Goal: Understand process/instructions: Learn about a topic

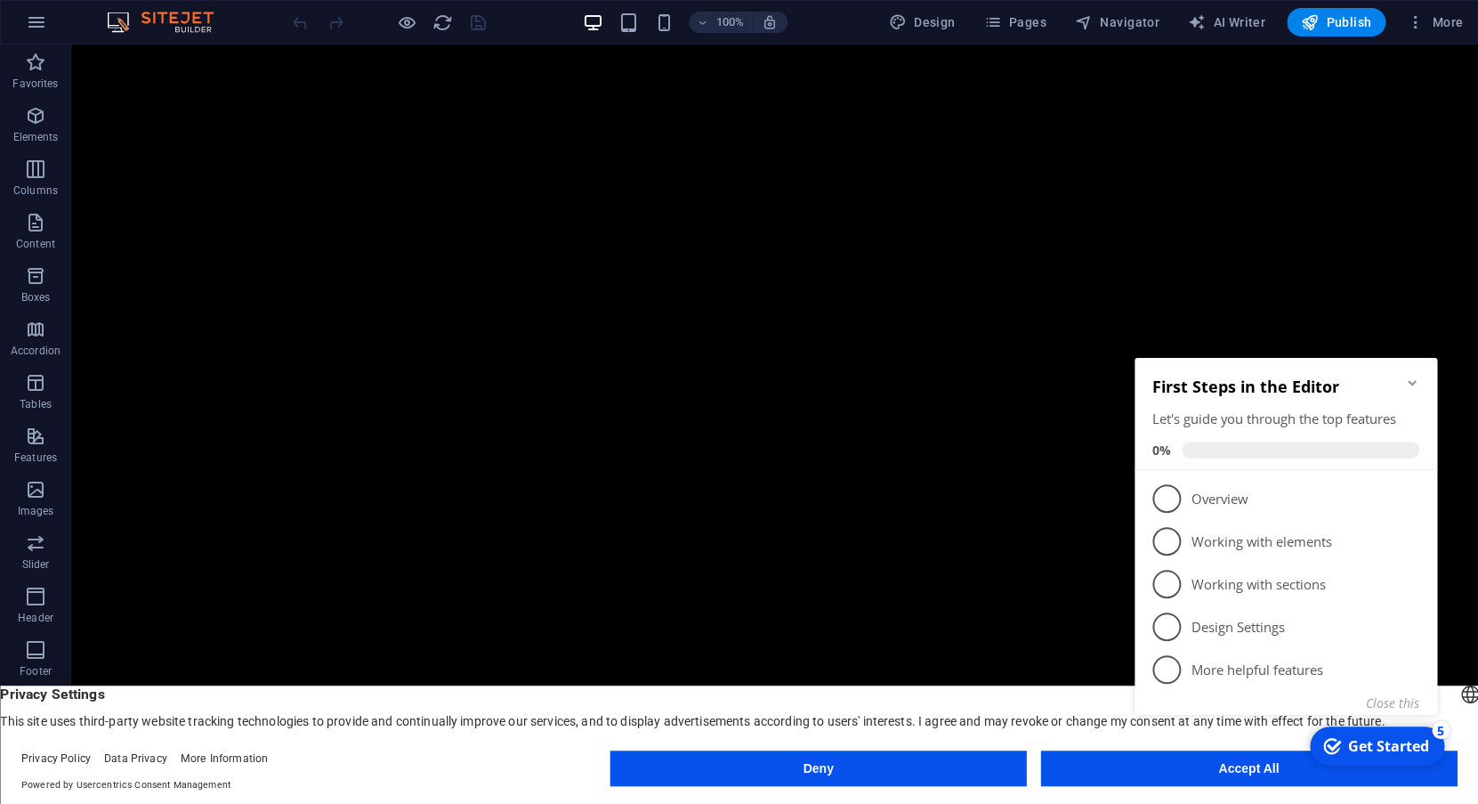
click at [1356, 749] on div "Get Started" at bounding box center [1388, 746] width 81 height 20
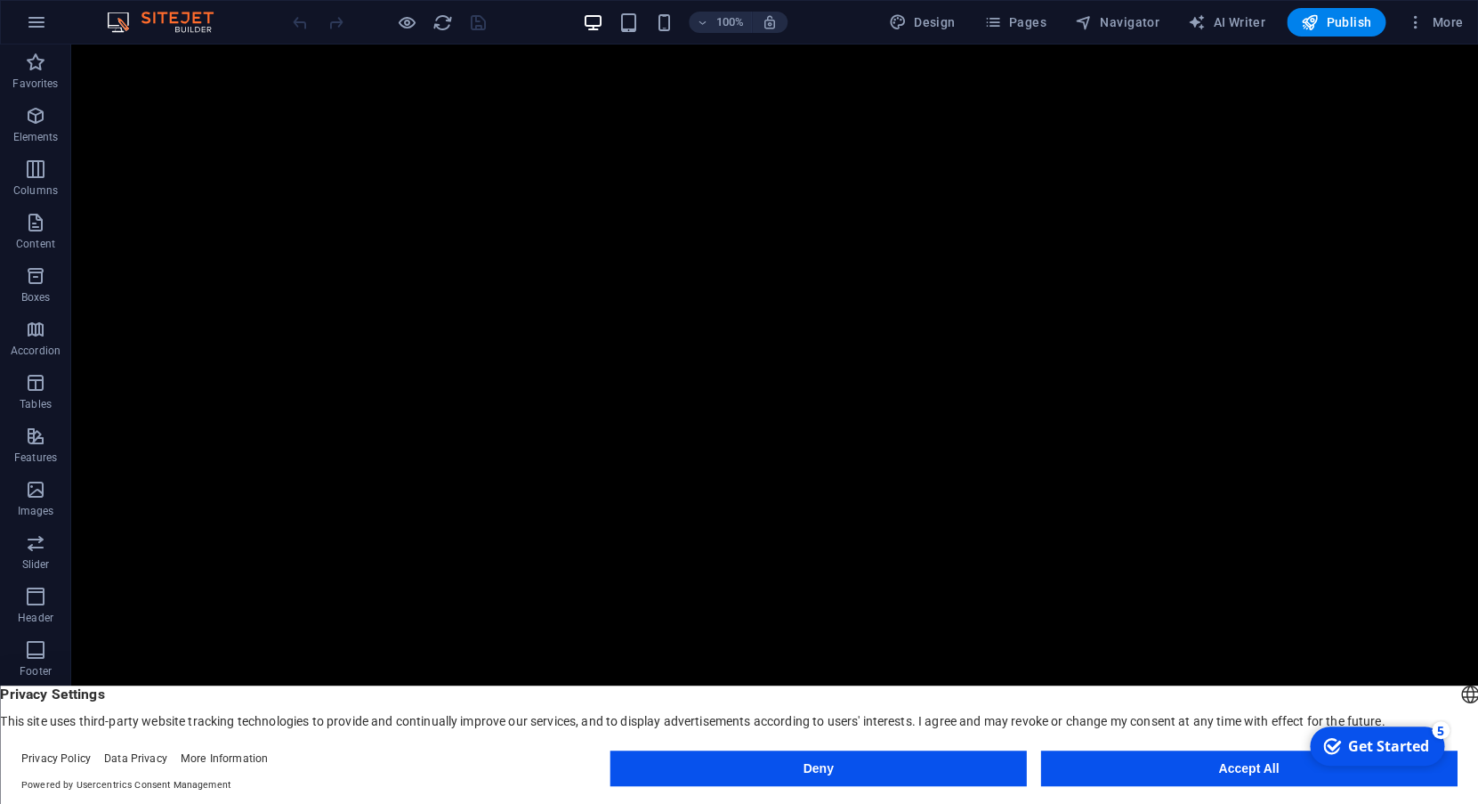
click at [1091, 763] on button "Accept All" at bounding box center [1248, 768] width 417 height 36
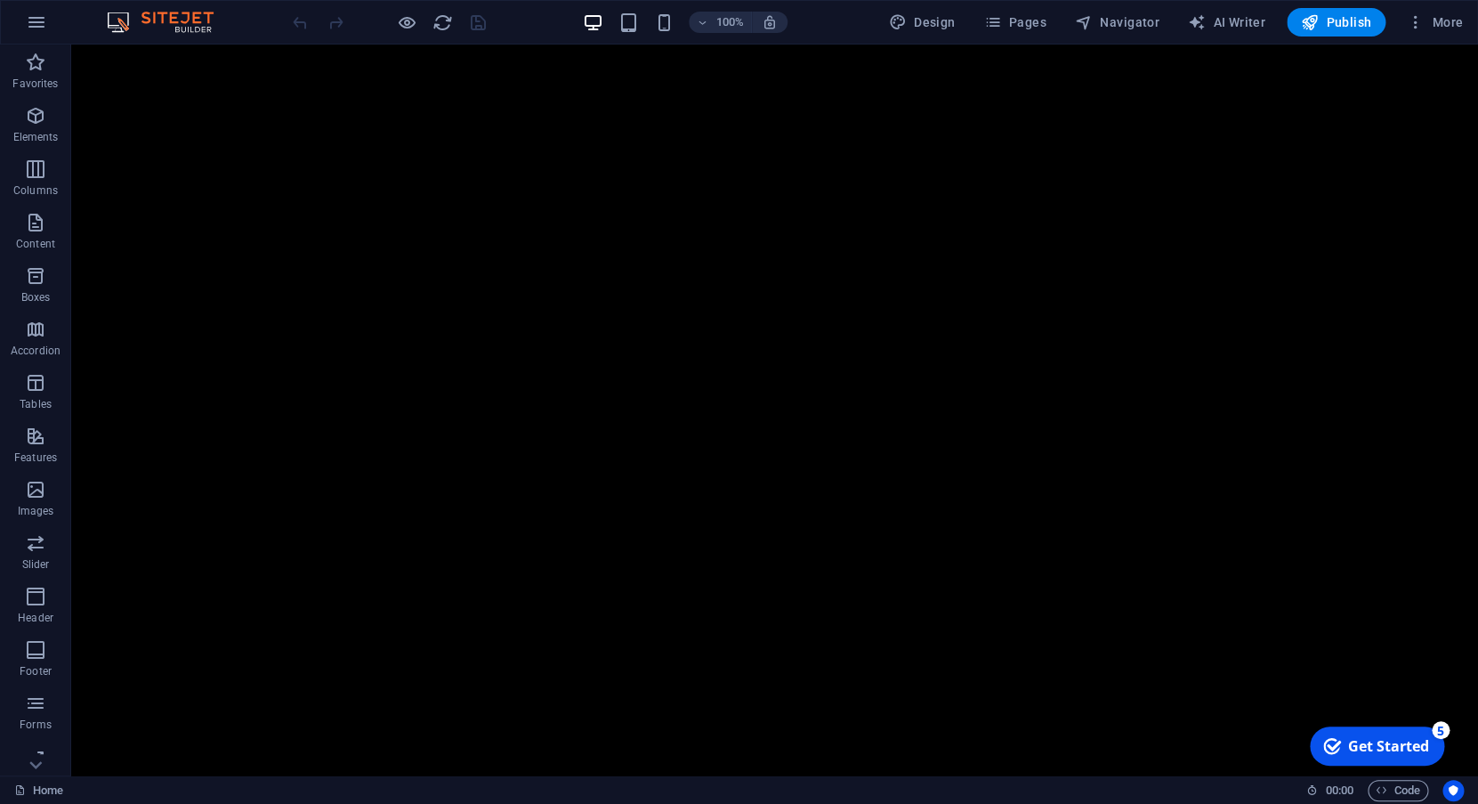
click at [1401, 740] on div "Get Started" at bounding box center [1388, 746] width 81 height 20
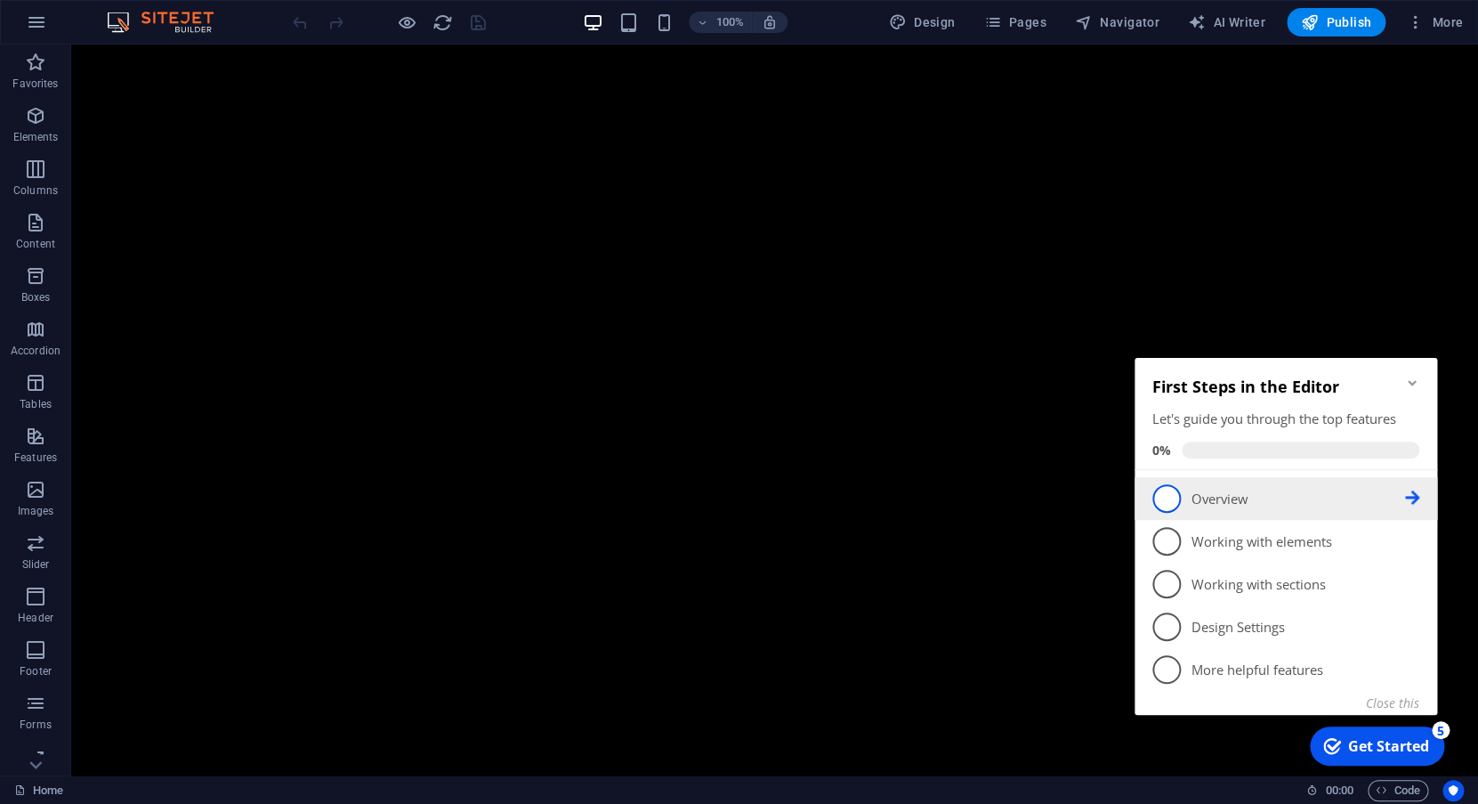
click at [1217, 504] on p "Overview - incomplete" at bounding box center [1299, 499] width 214 height 19
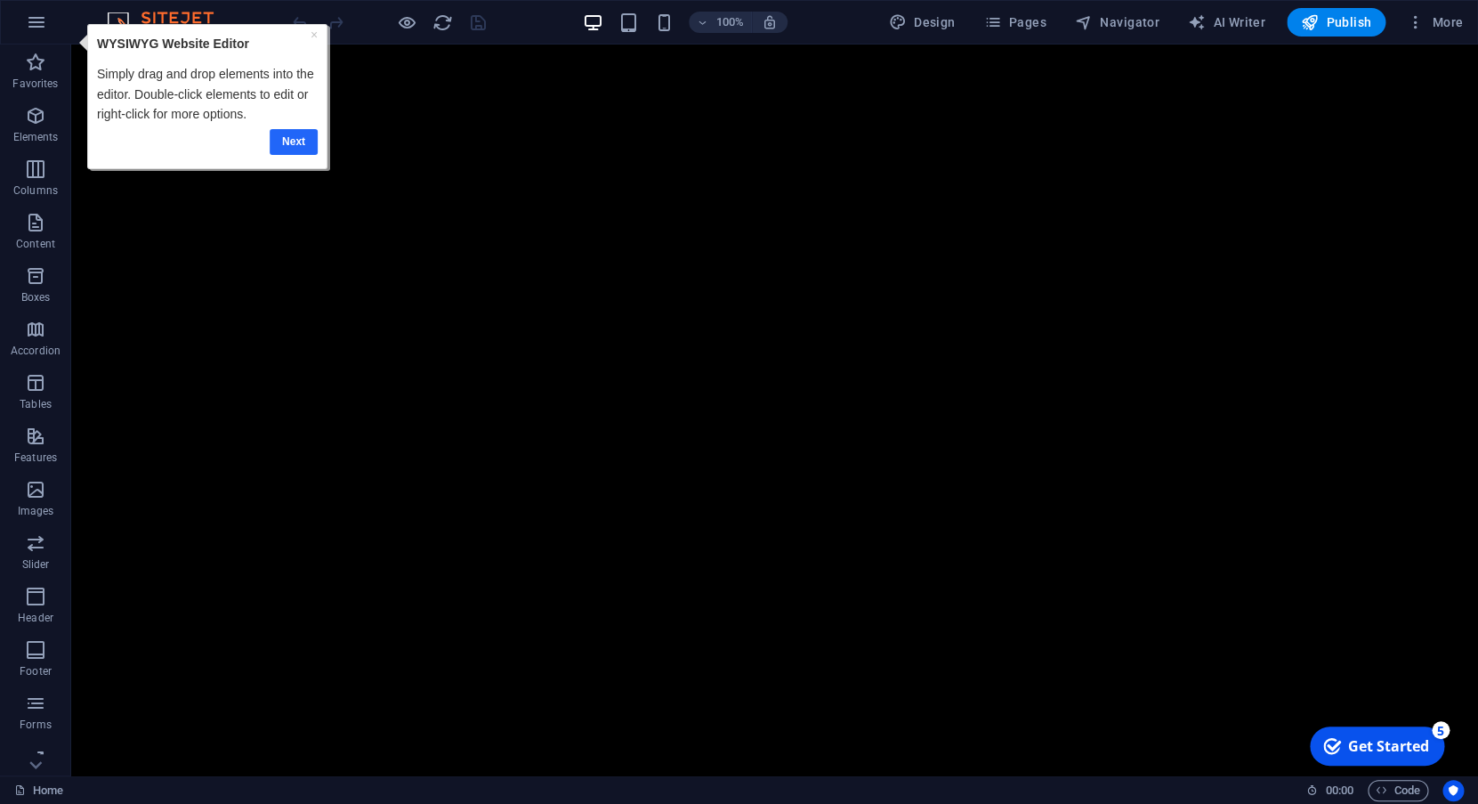
click at [298, 142] on link "Next" at bounding box center [293, 142] width 48 height 26
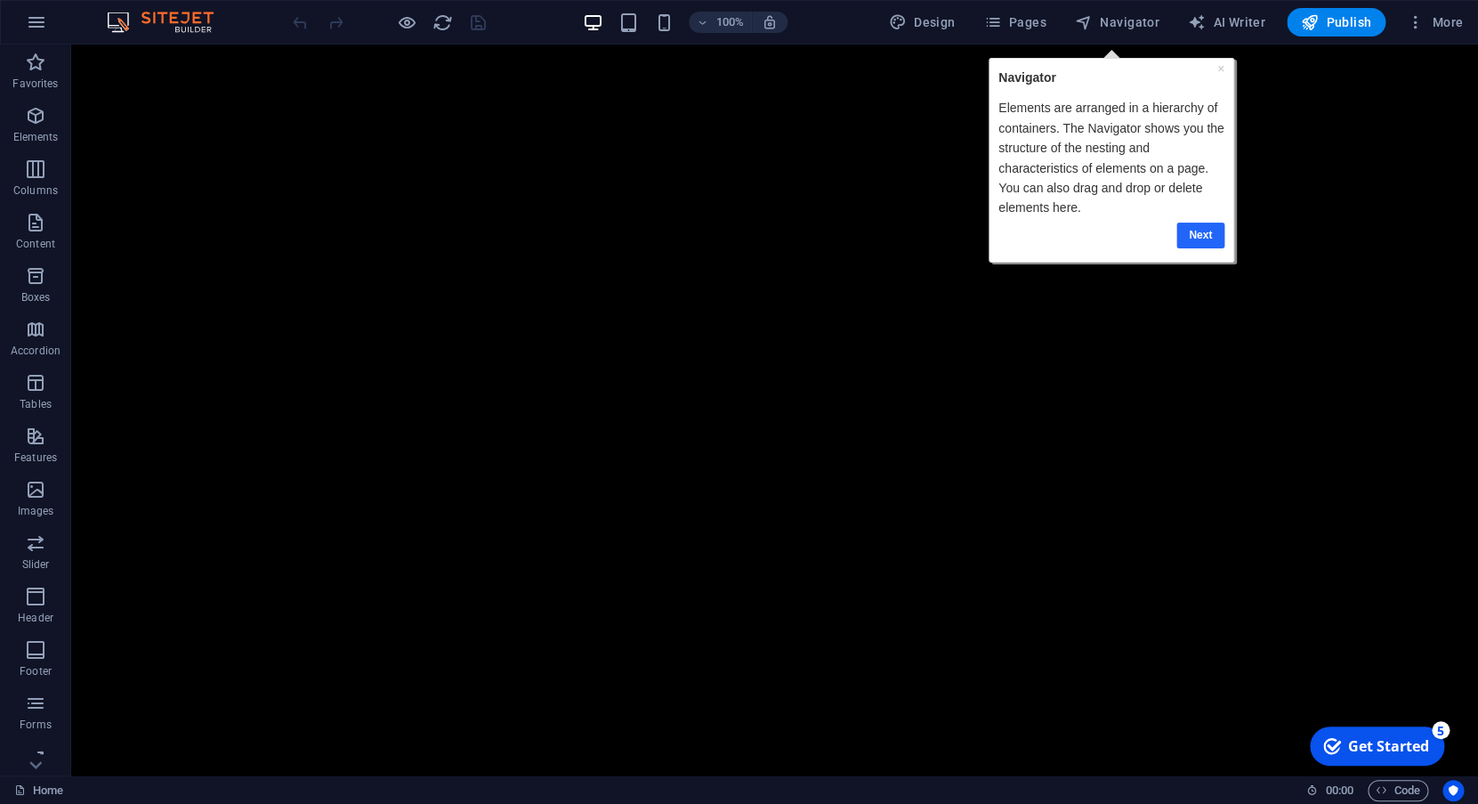
click at [1187, 233] on link "Next" at bounding box center [1200, 236] width 48 height 26
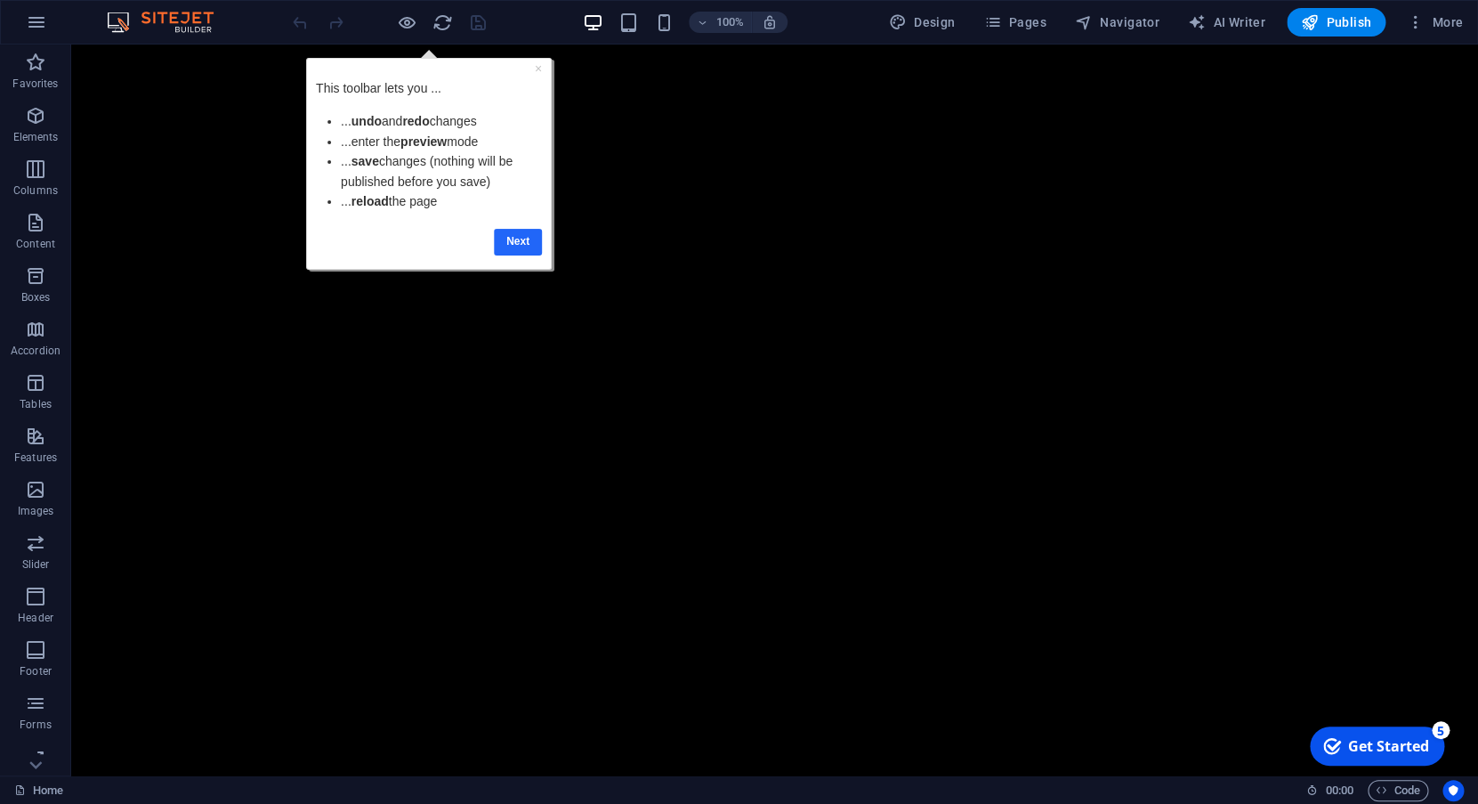
click at [515, 247] on link "Next" at bounding box center [518, 242] width 48 height 26
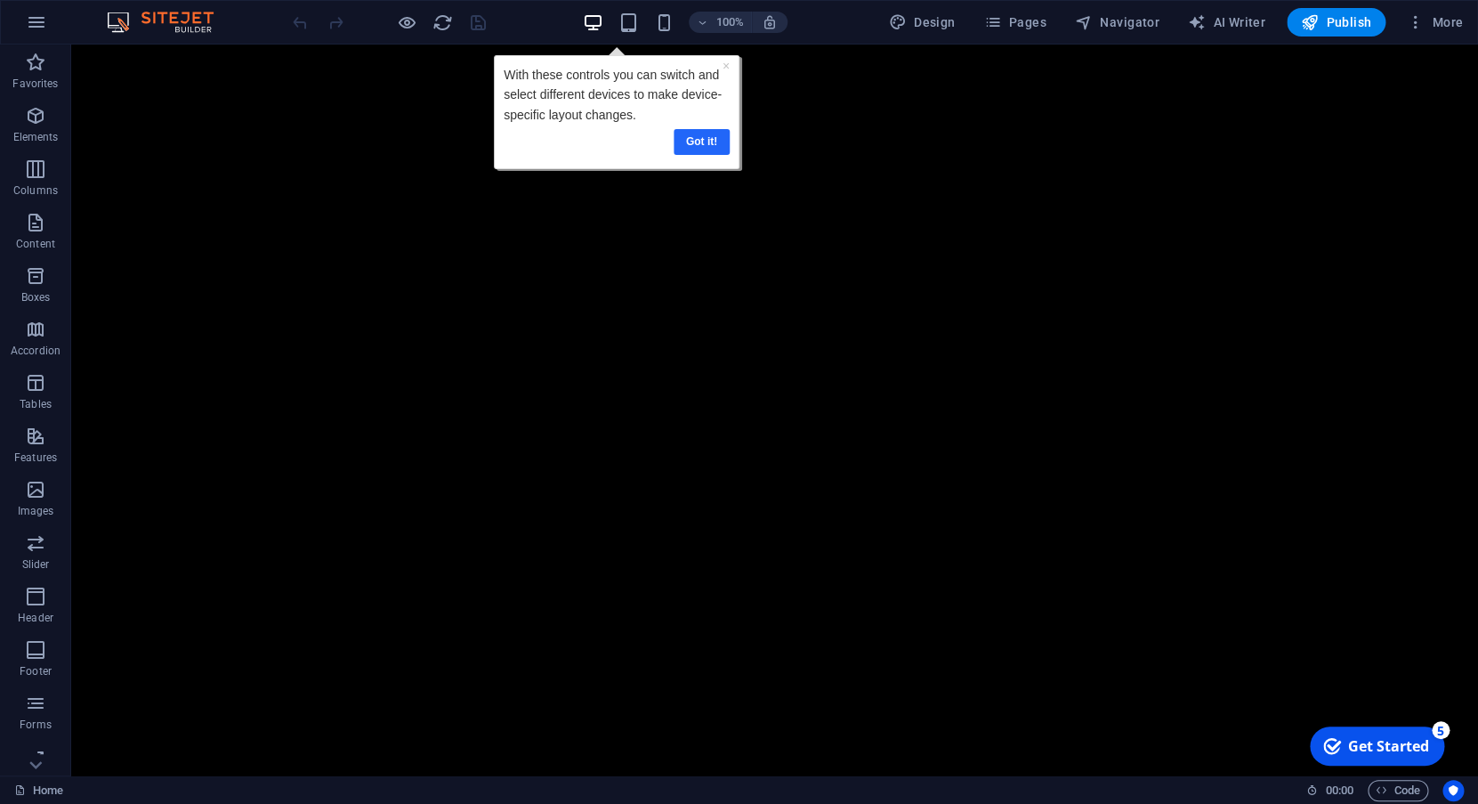
click at [716, 145] on link "Got it!" at bounding box center [701, 142] width 56 height 26
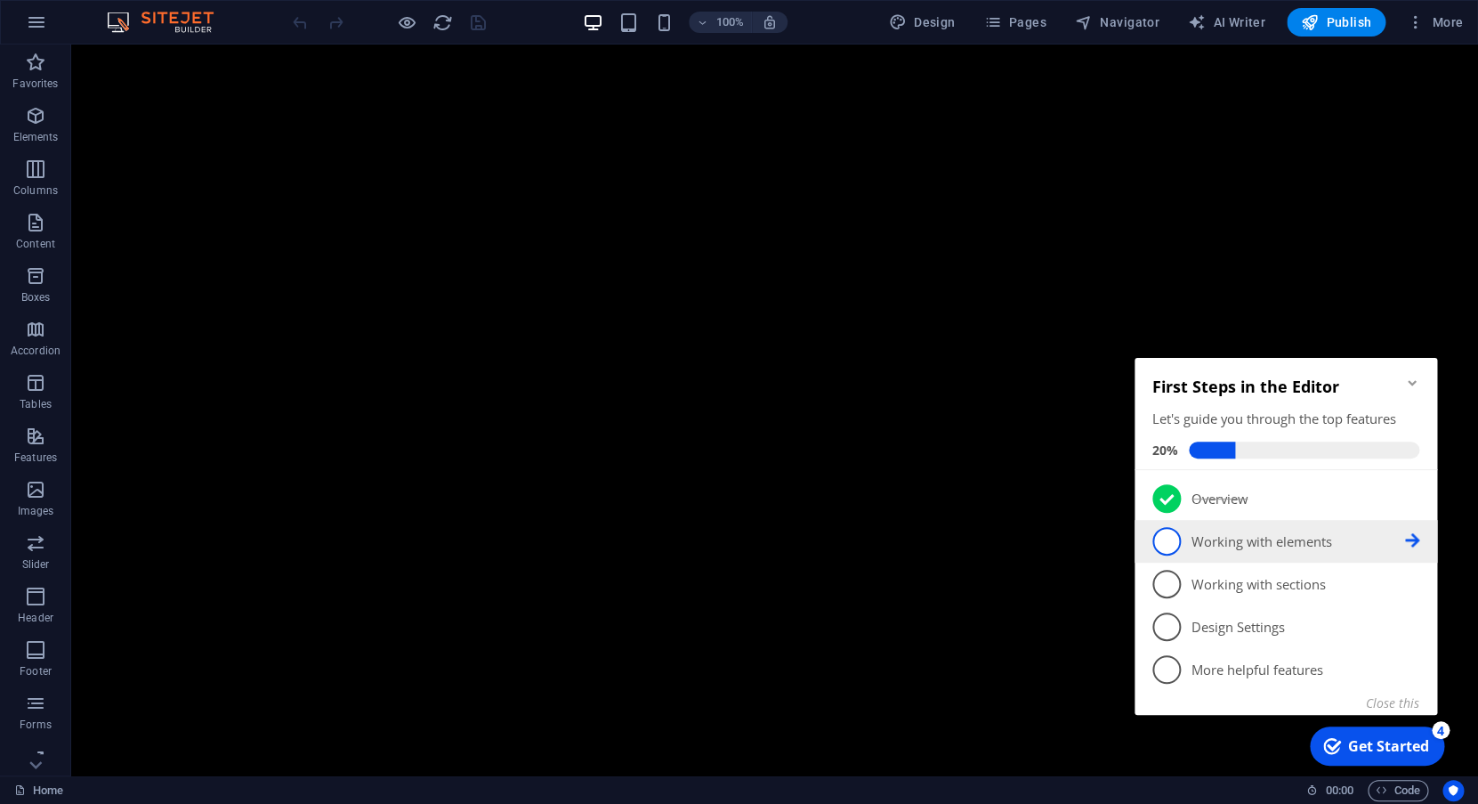
click at [1271, 538] on p "Working with elements - incomplete" at bounding box center [1299, 541] width 214 height 19
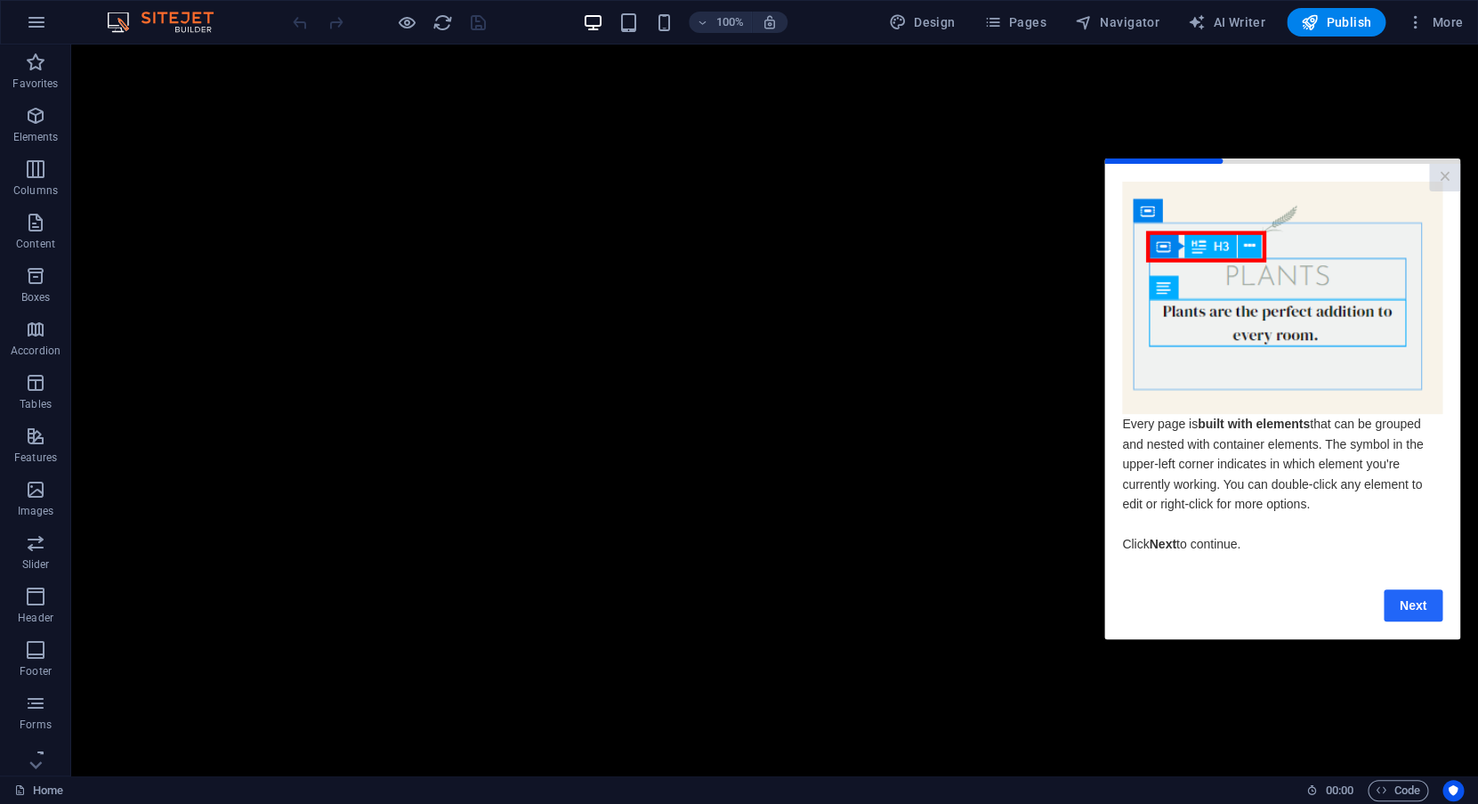
click at [1416, 615] on link "Next" at bounding box center [1413, 604] width 59 height 32
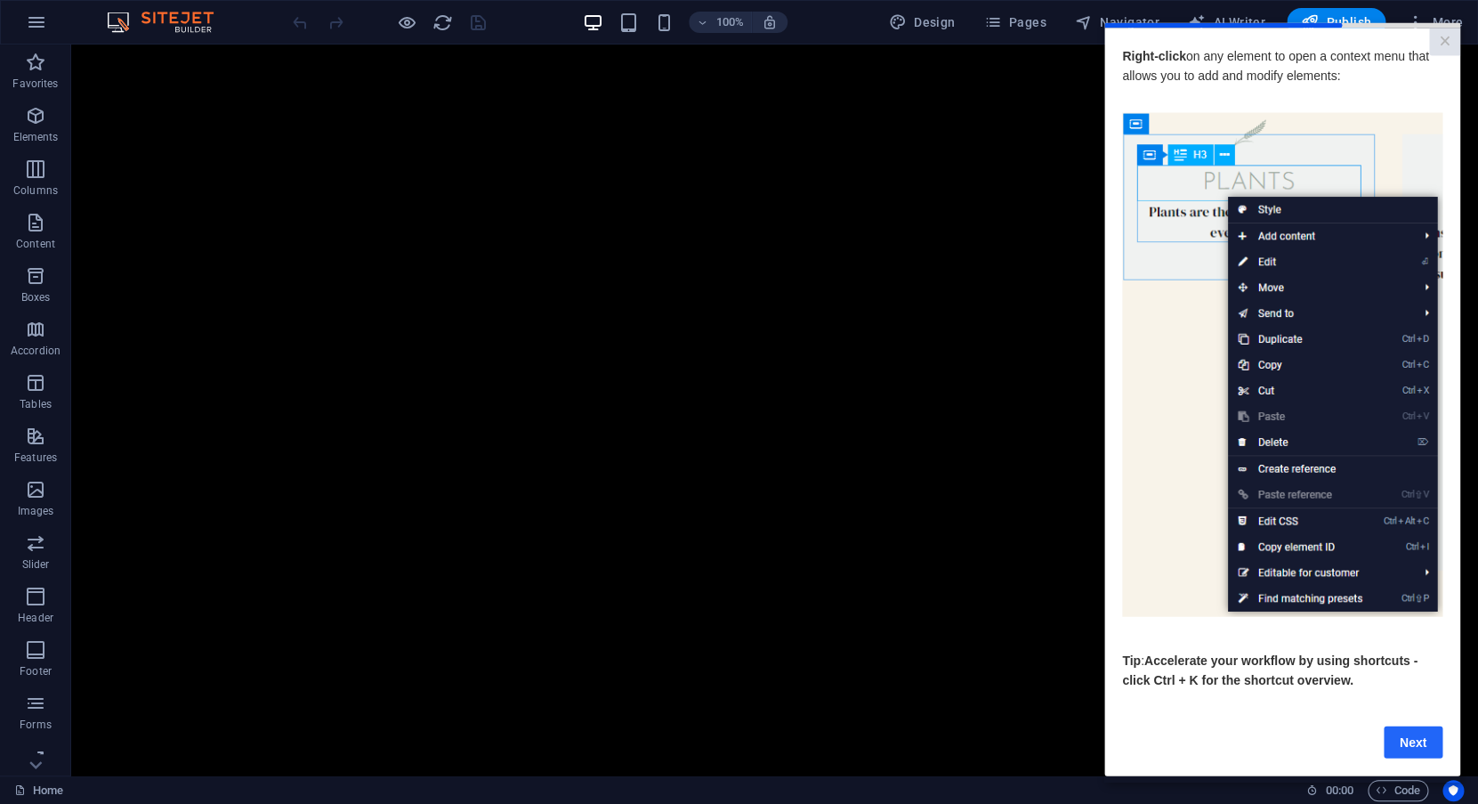
click at [1408, 743] on link "Next" at bounding box center [1413, 741] width 59 height 32
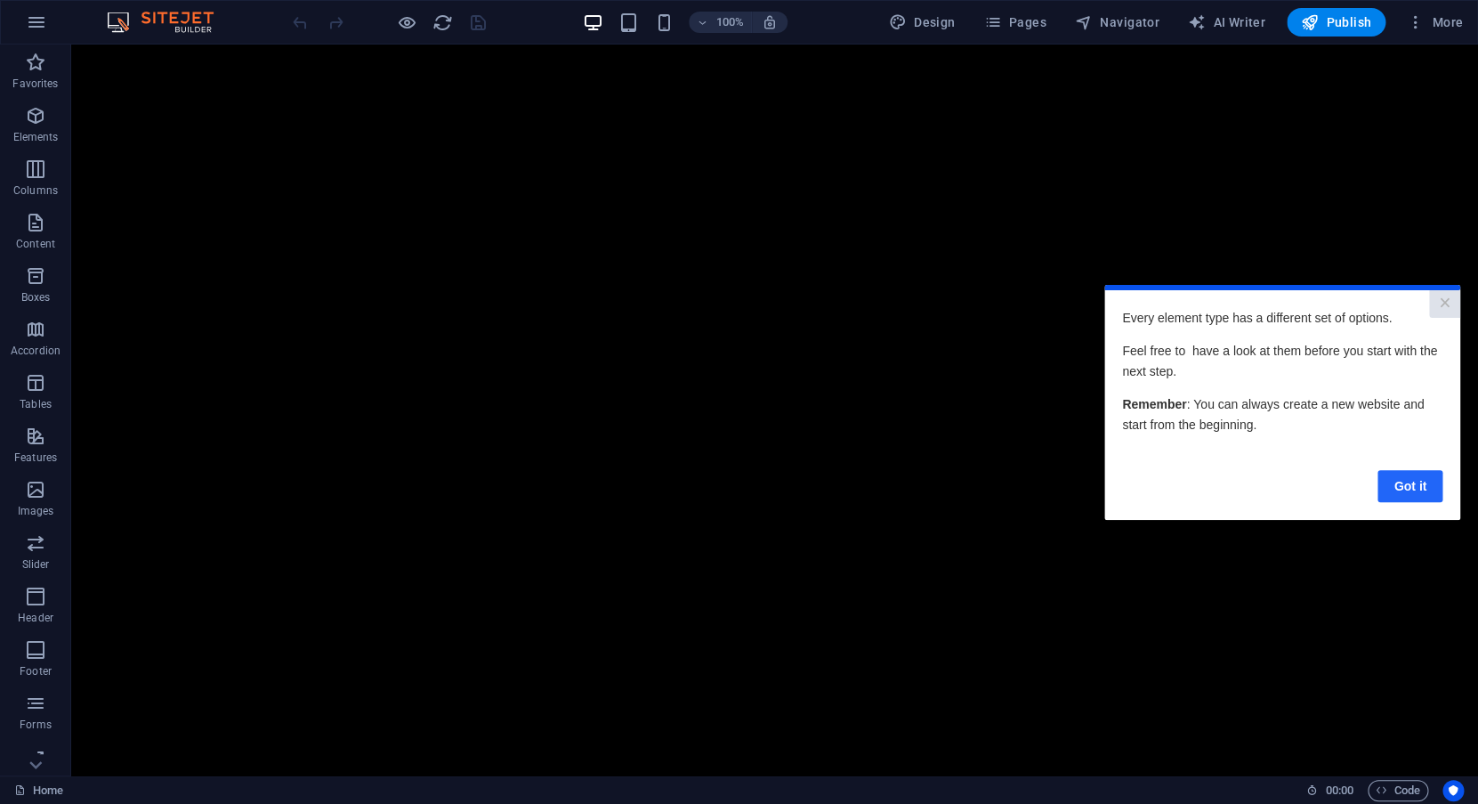
click at [1405, 482] on link "Got it" at bounding box center [1410, 485] width 65 height 32
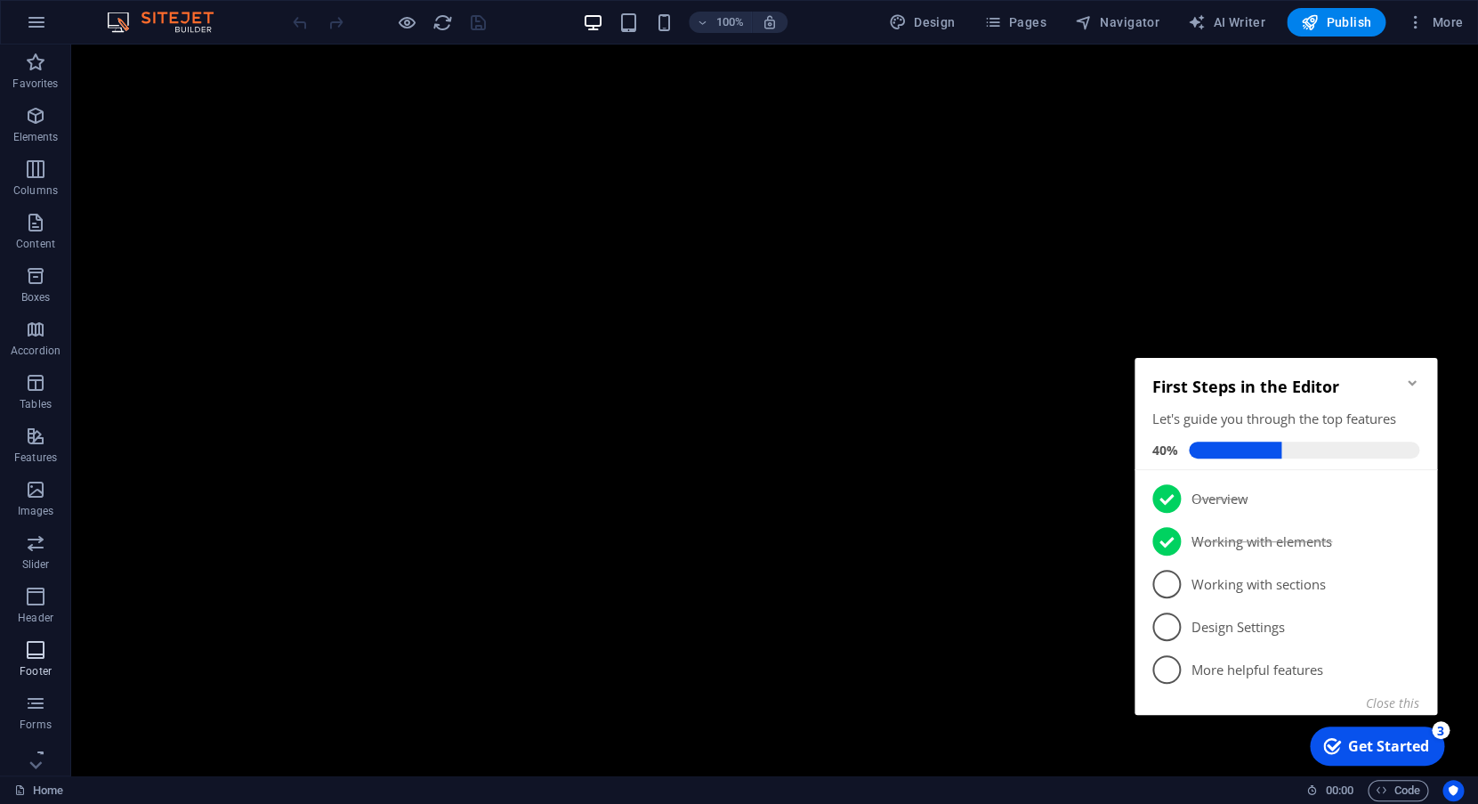
click at [43, 660] on span "Footer" at bounding box center [35, 660] width 71 height 43
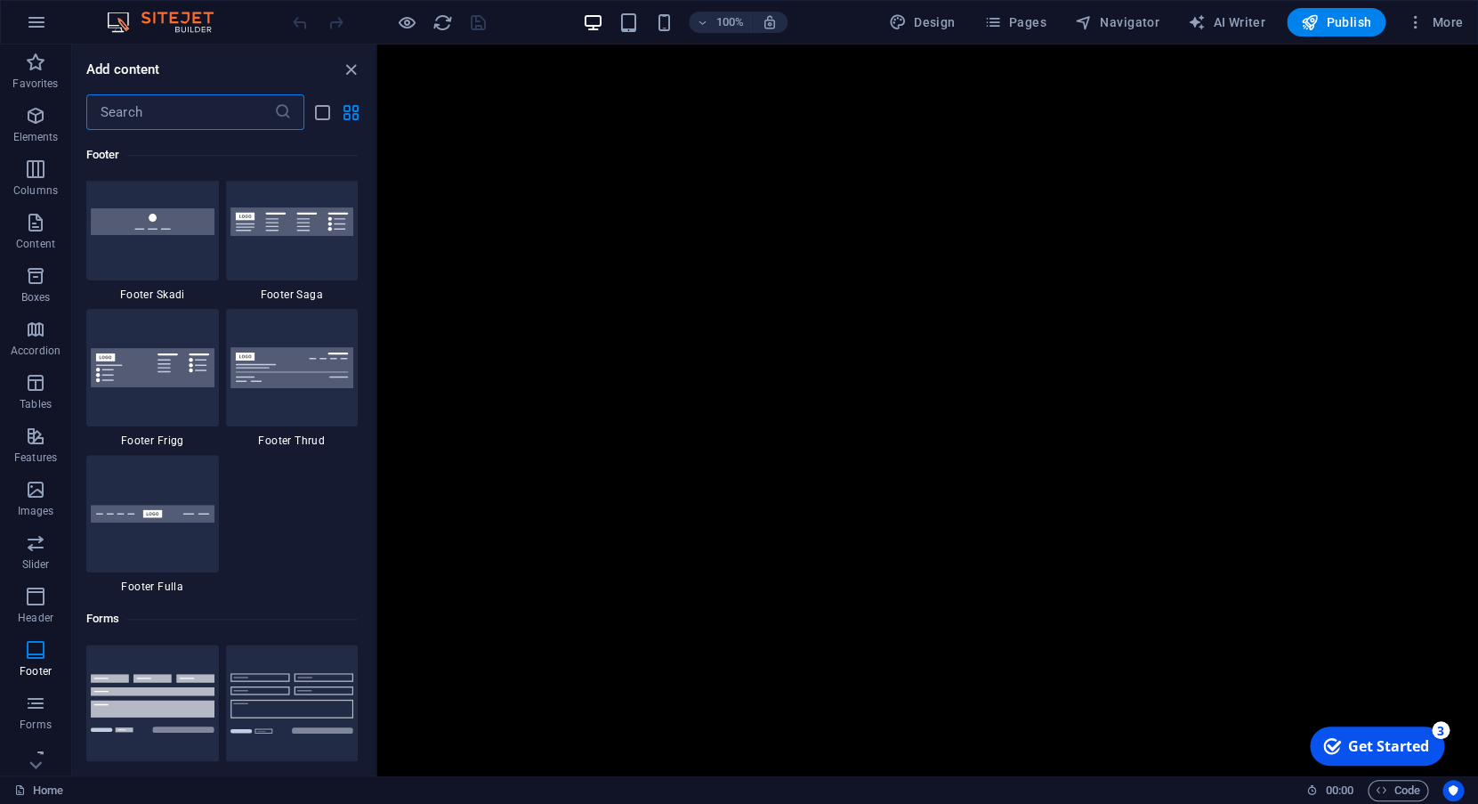
scroll to position [12701, 0]
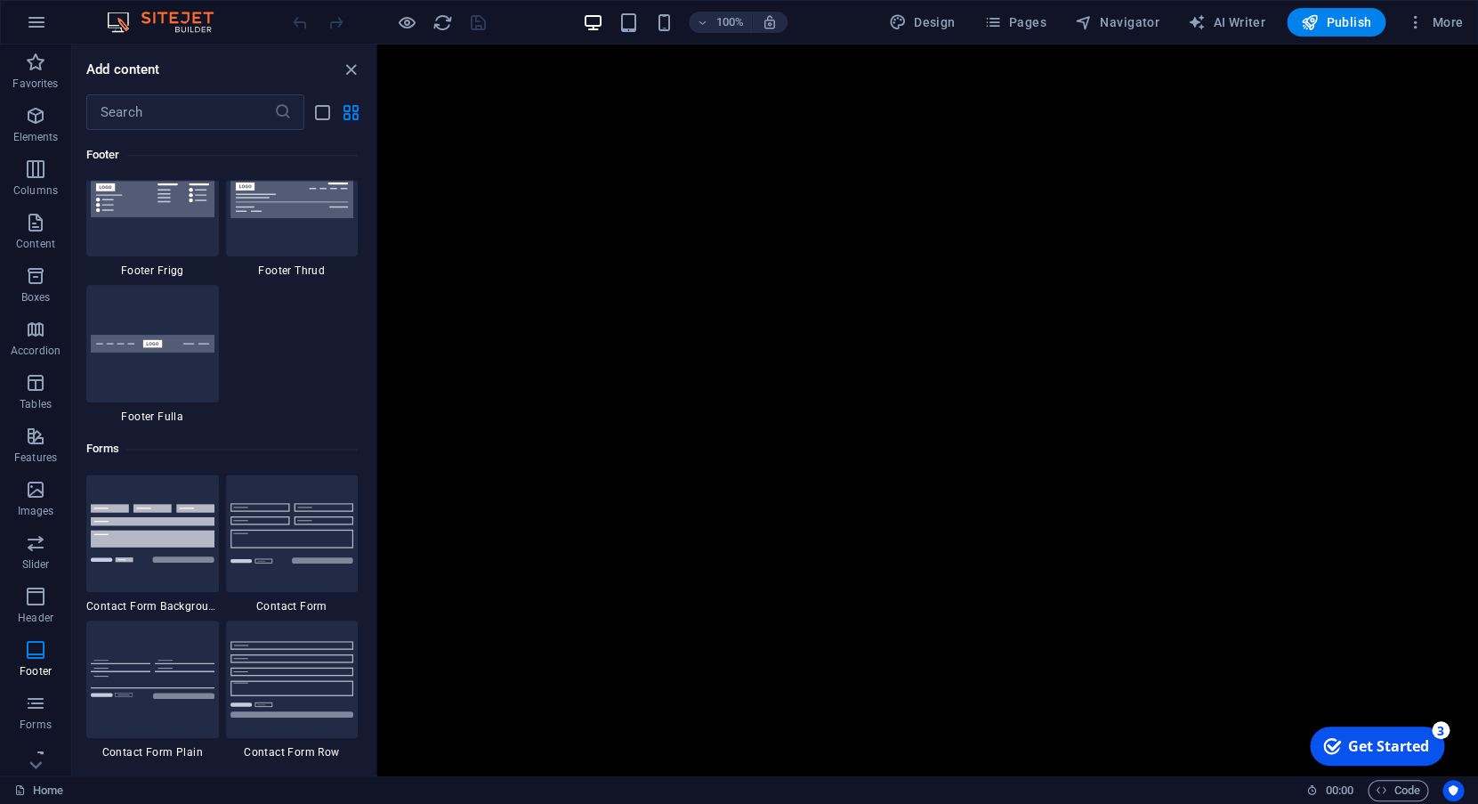
click at [158, 64] on img at bounding box center [153, 51] width 124 height 26
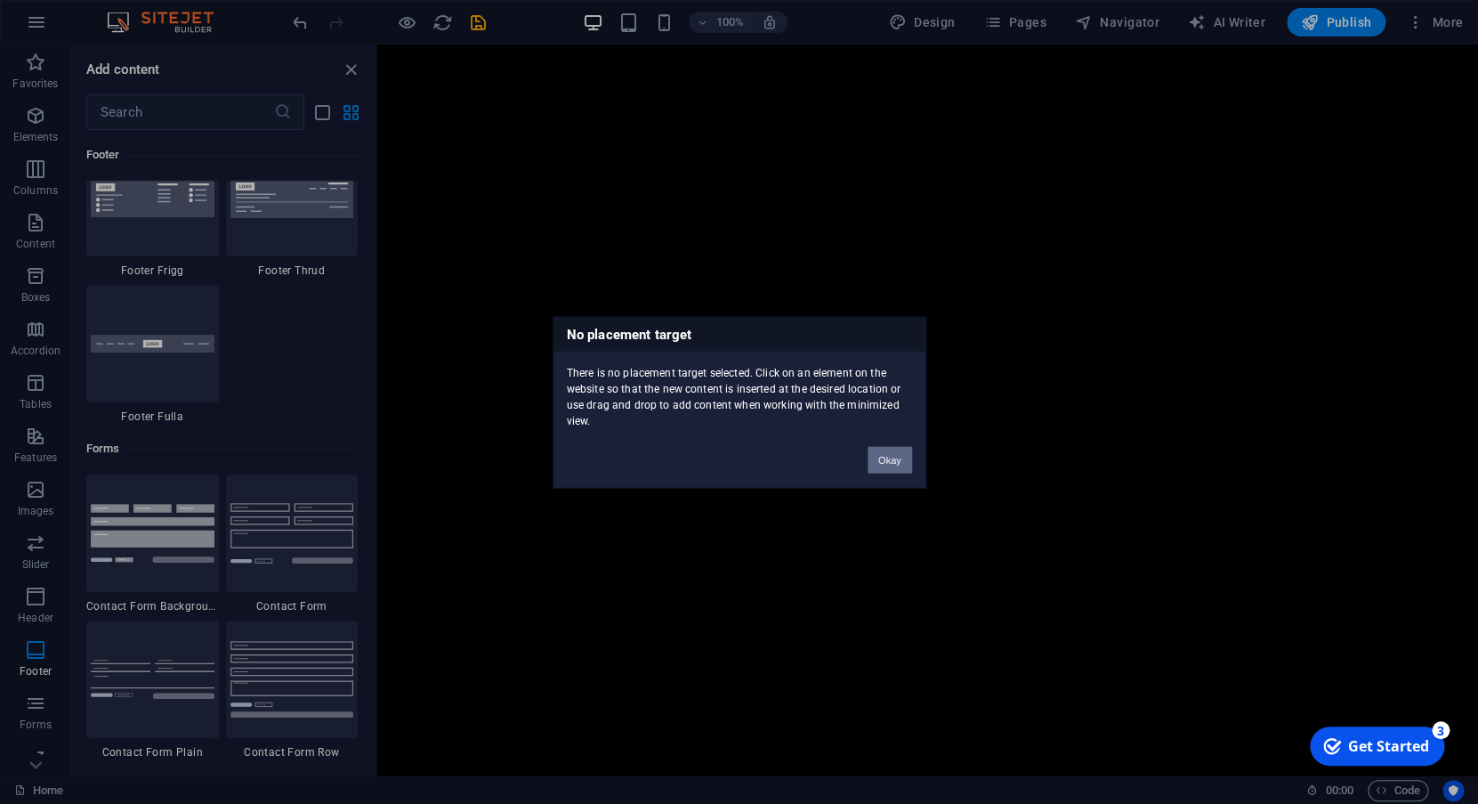
click at [890, 470] on button "Okay" at bounding box center [890, 459] width 45 height 27
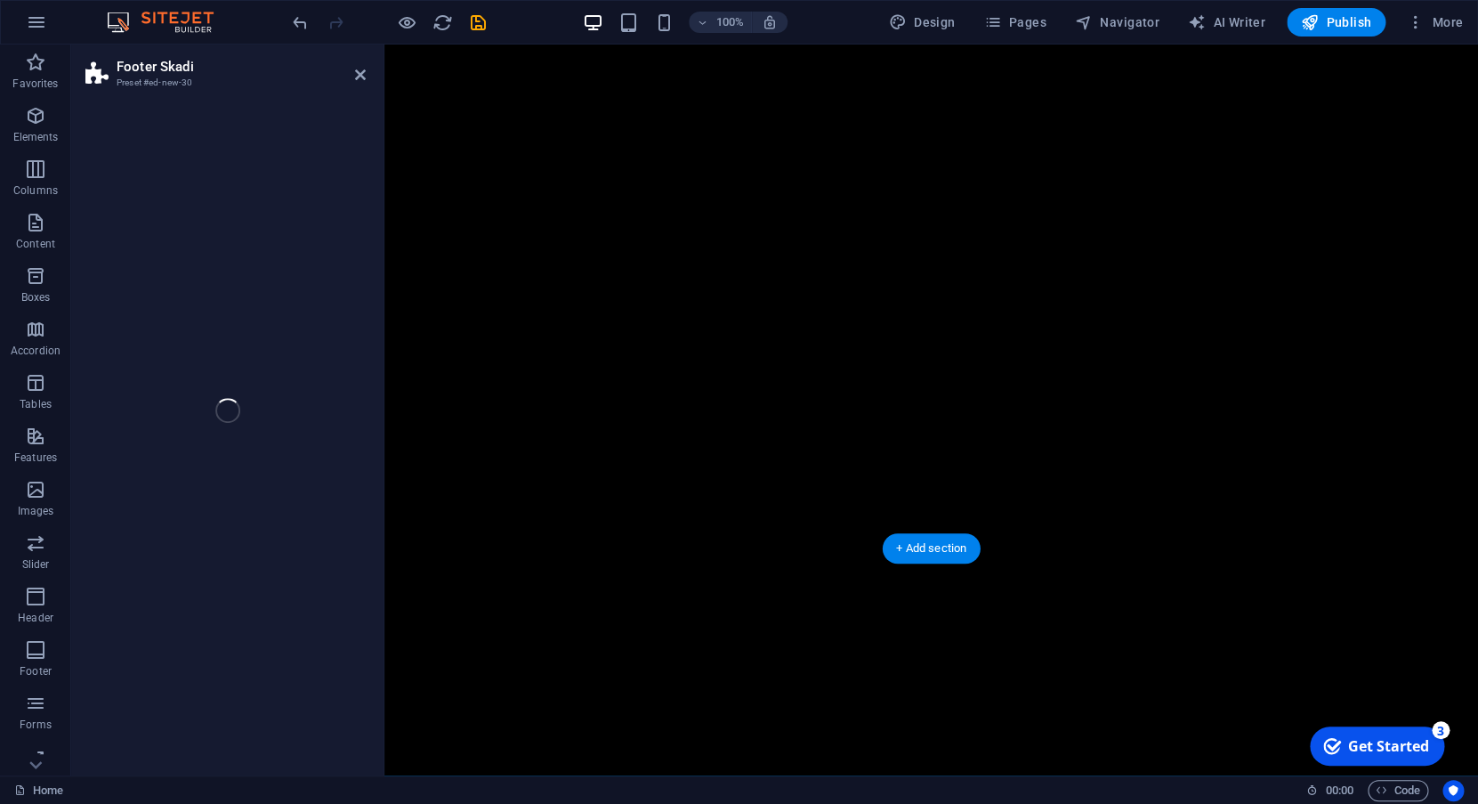
scroll to position [227, 0]
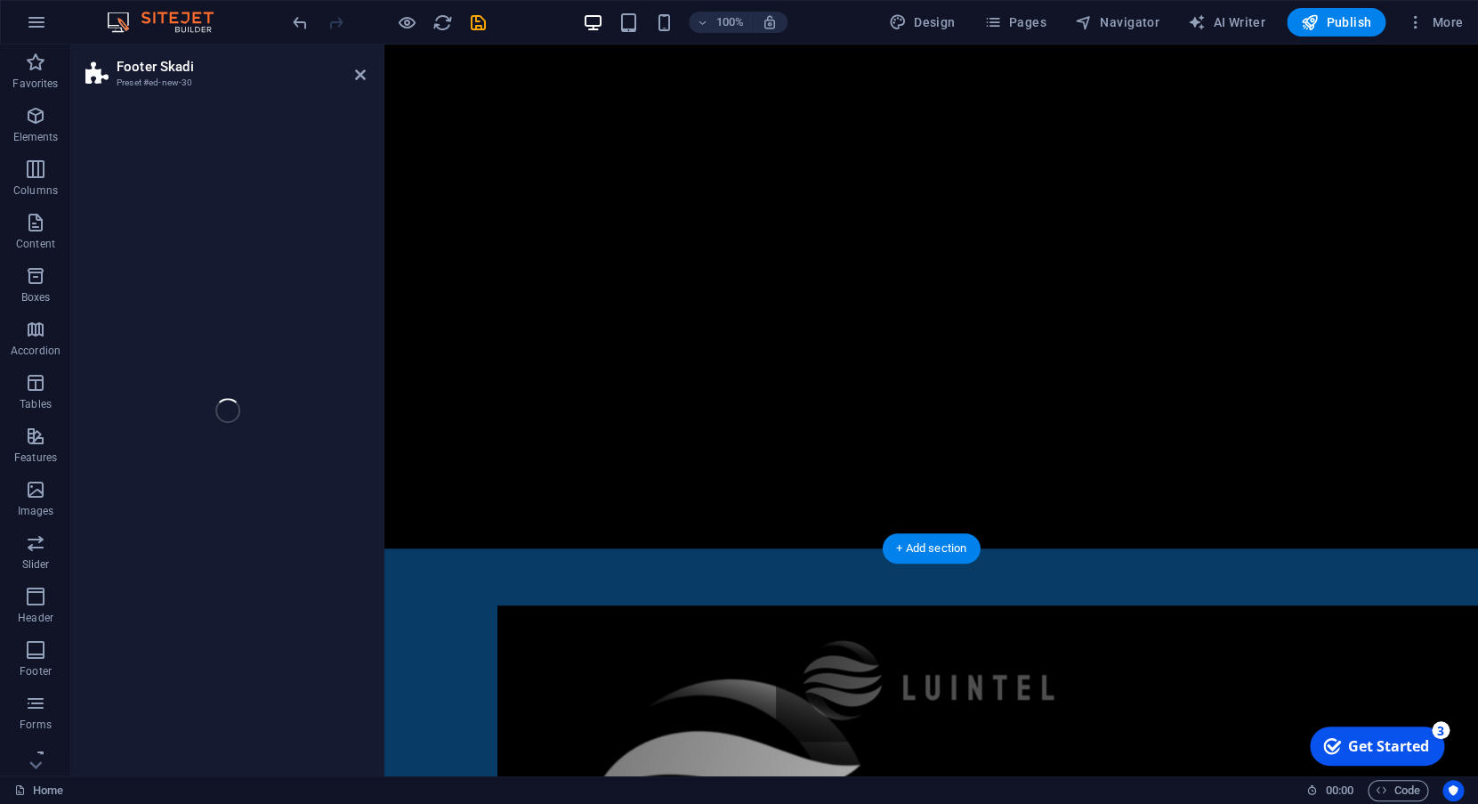
select select "rem"
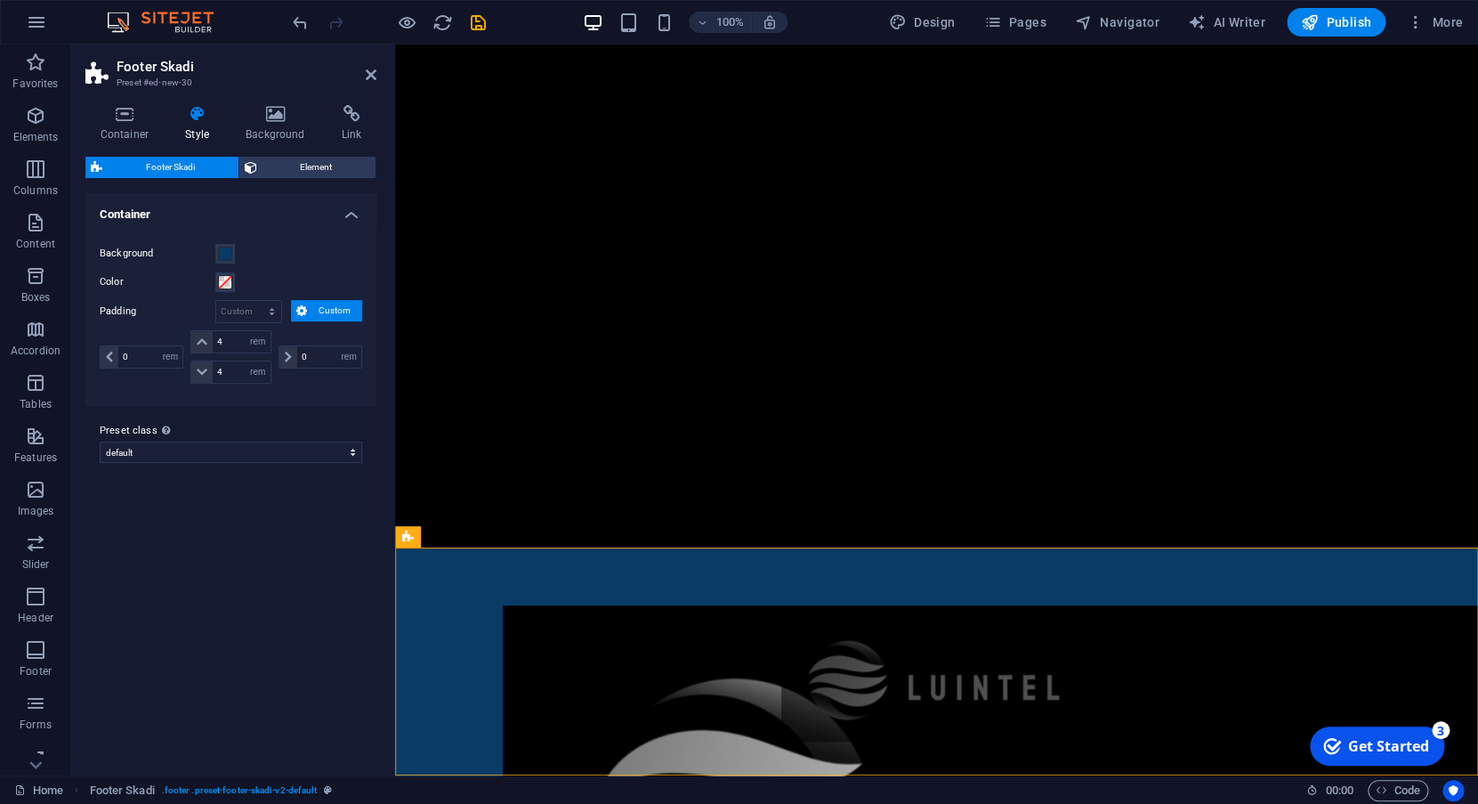
drag, startPoint x: 383, startPoint y: 447, endPoint x: 234, endPoint y: 434, distance: 149.2
click at [234, 434] on aside "Footer Skadi Preset #ed-new-30 Container Style Background Link Size Height Defa…" at bounding box center [233, 410] width 324 height 731
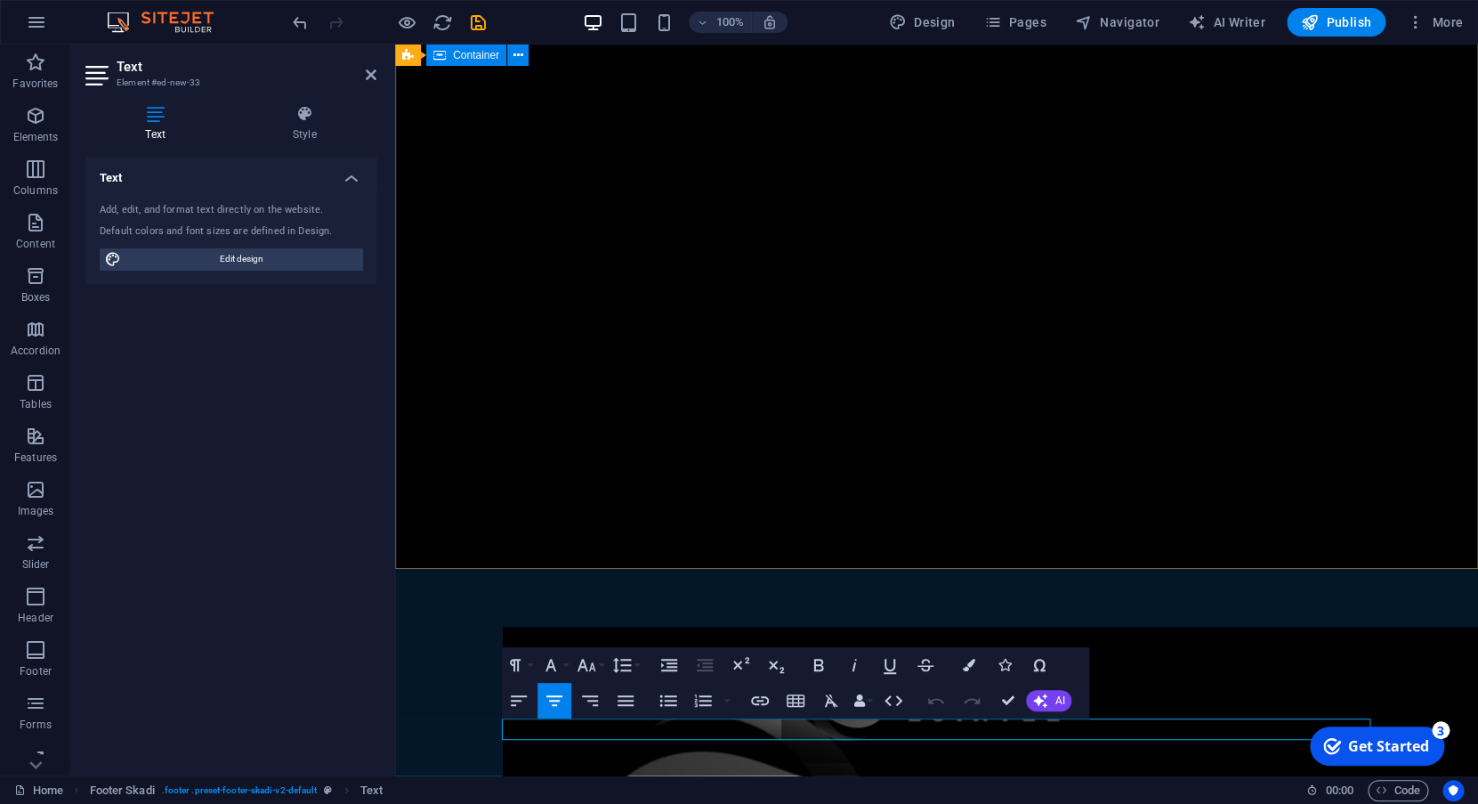
click at [687, 570] on div at bounding box center [936, 702] width 1083 height 264
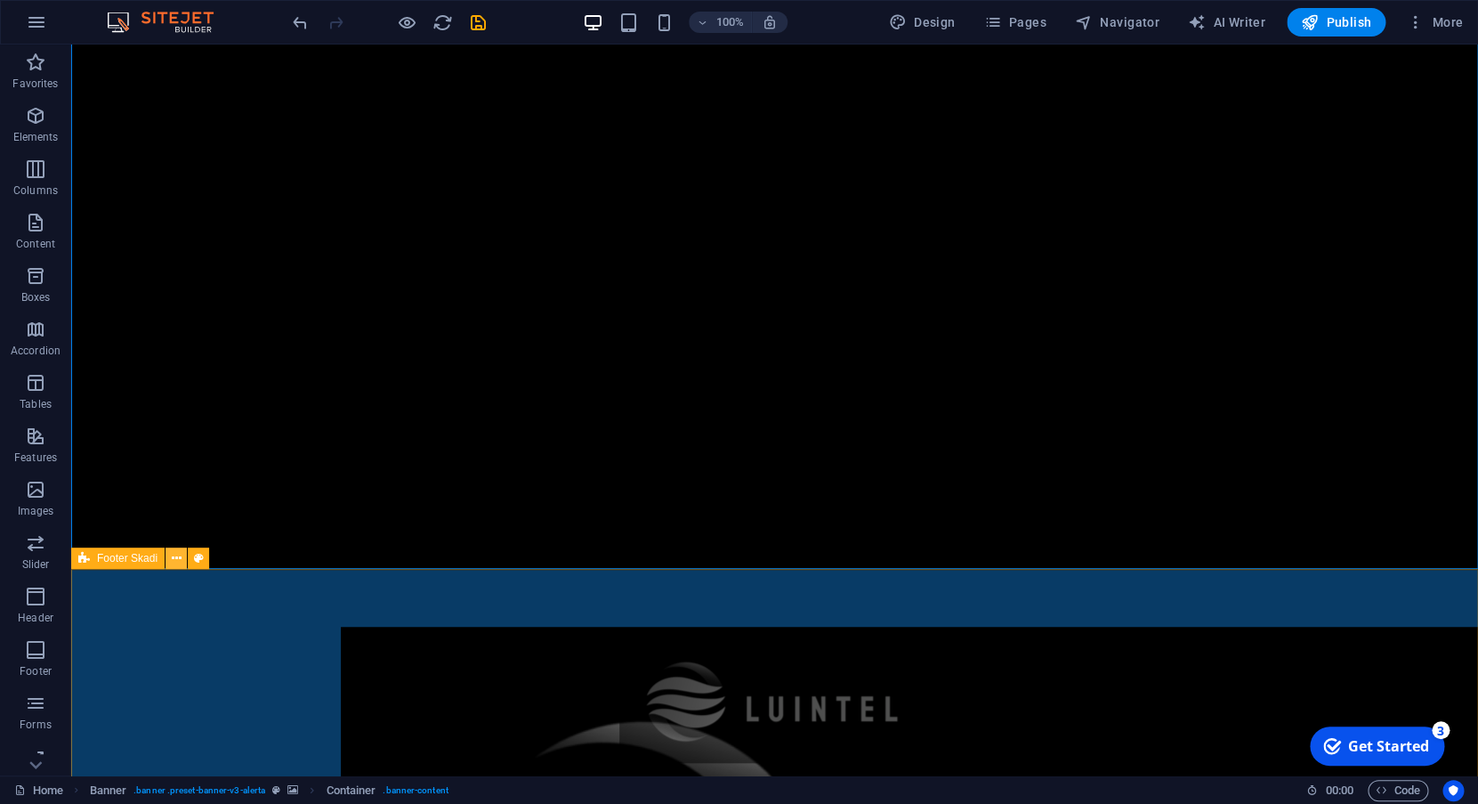
click at [174, 563] on icon at bounding box center [177, 558] width 10 height 19
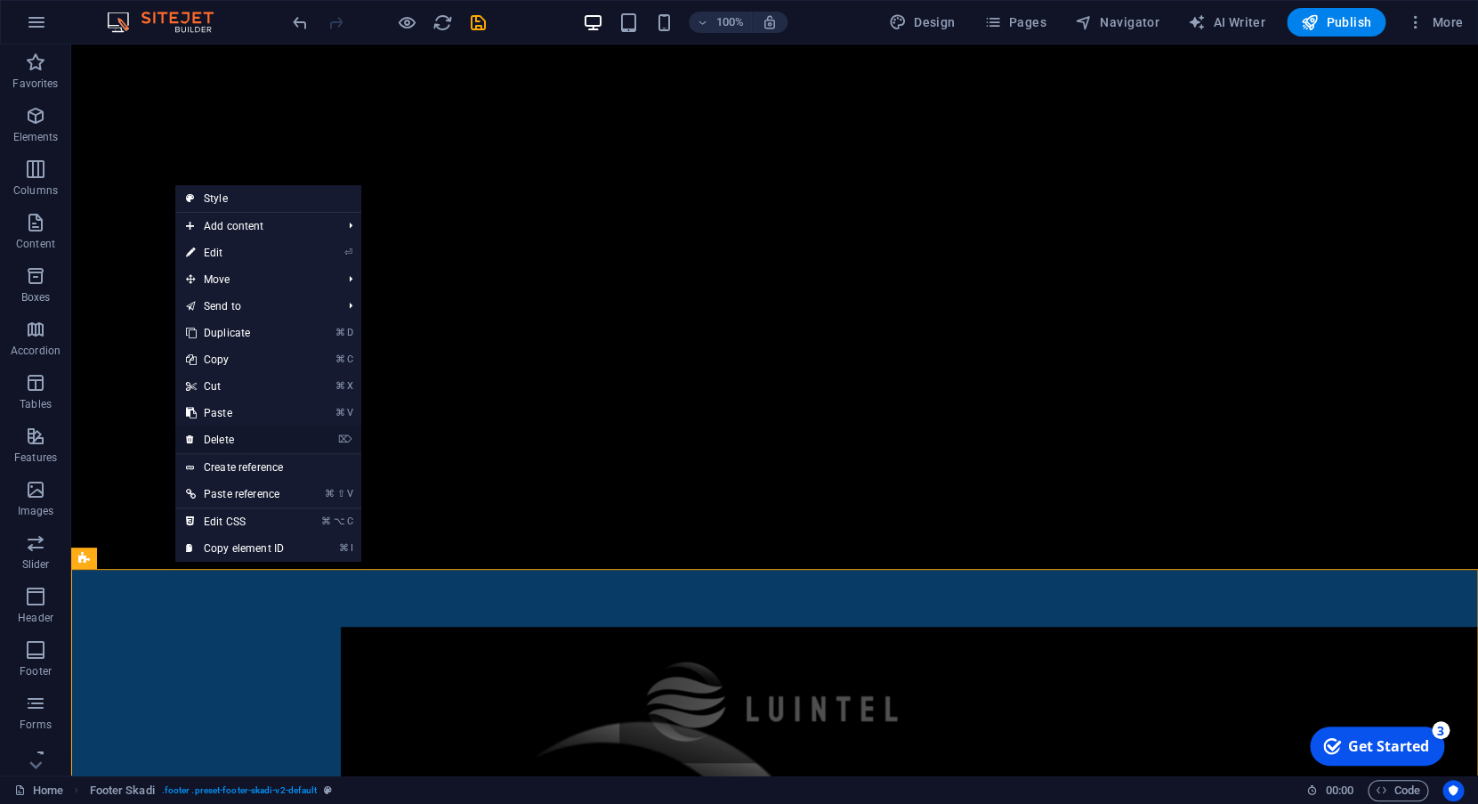
click at [249, 441] on link "⌦ Delete" at bounding box center [234, 439] width 119 height 27
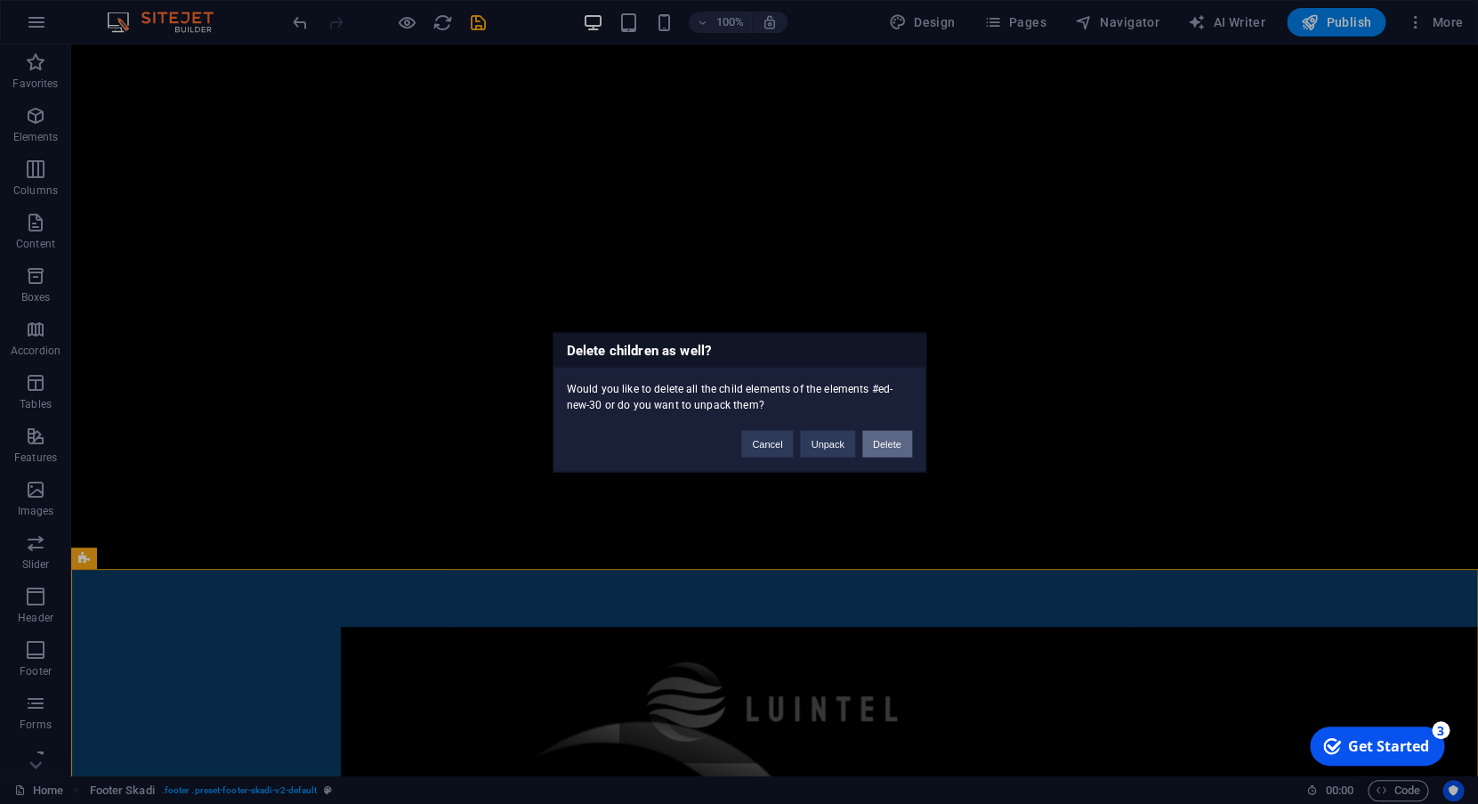
click at [878, 443] on button "Delete" at bounding box center [887, 443] width 50 height 27
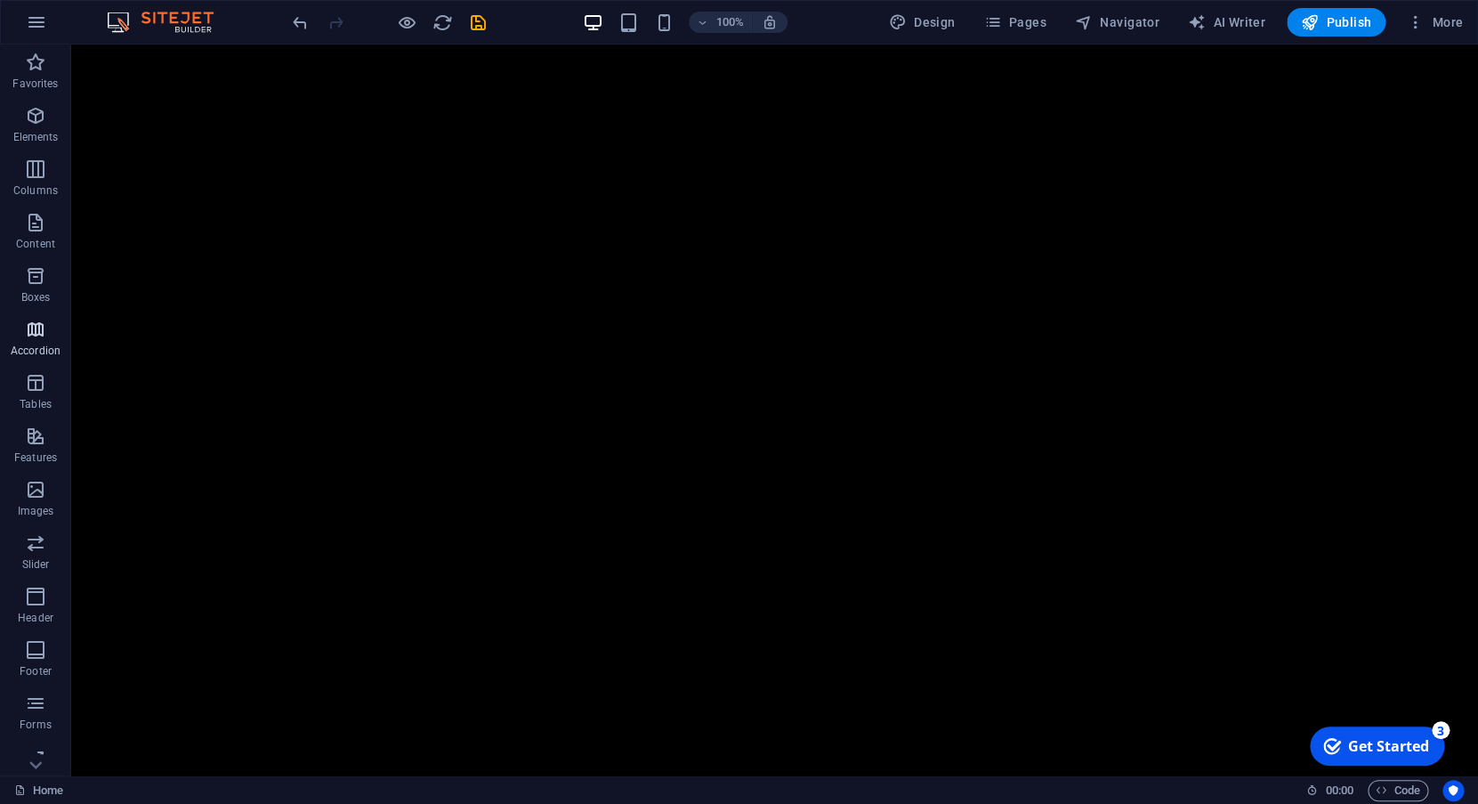
scroll to position [70, 0]
click at [42, 632] on icon "button" at bounding box center [35, 632] width 21 height 21
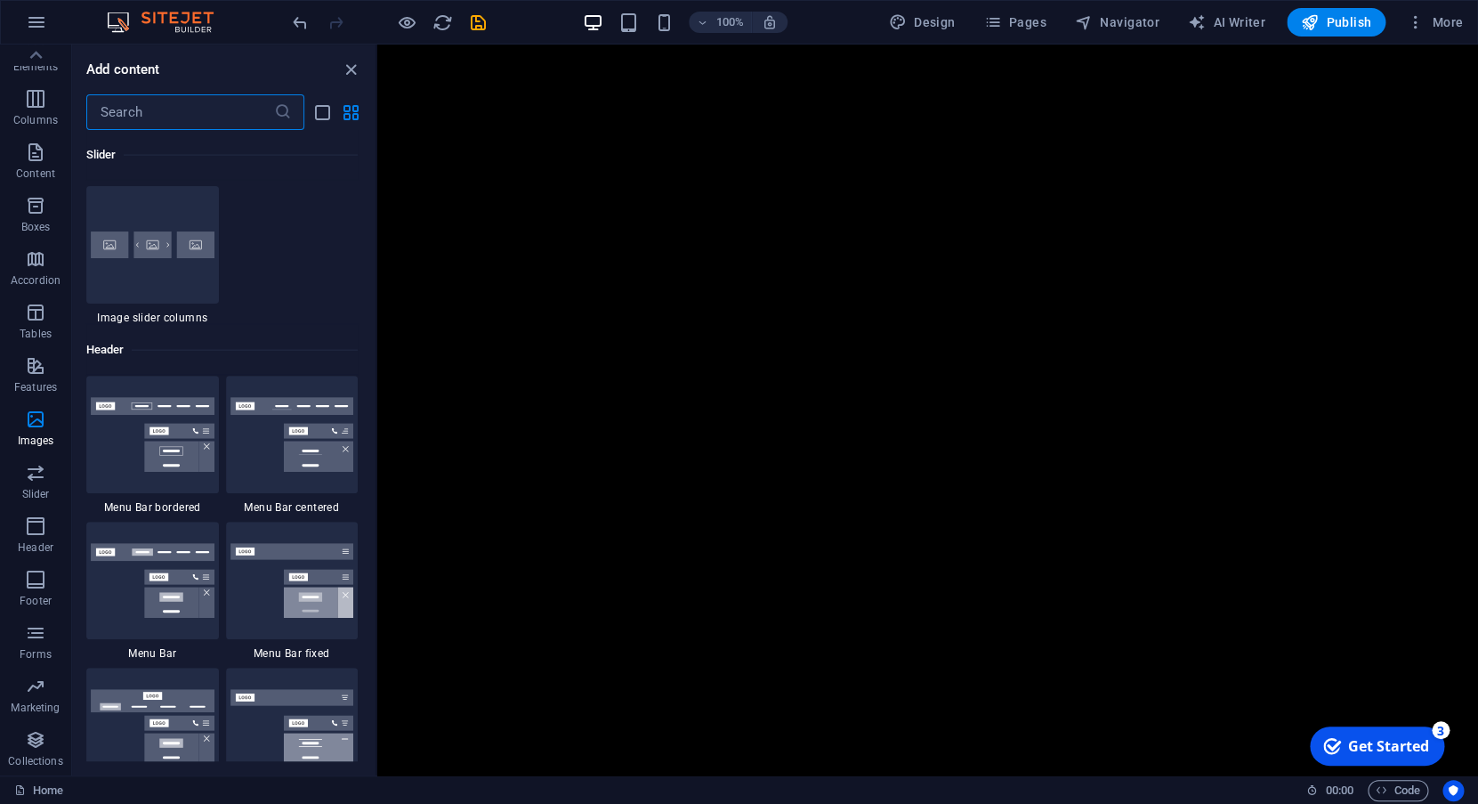
scroll to position [10760, 0]
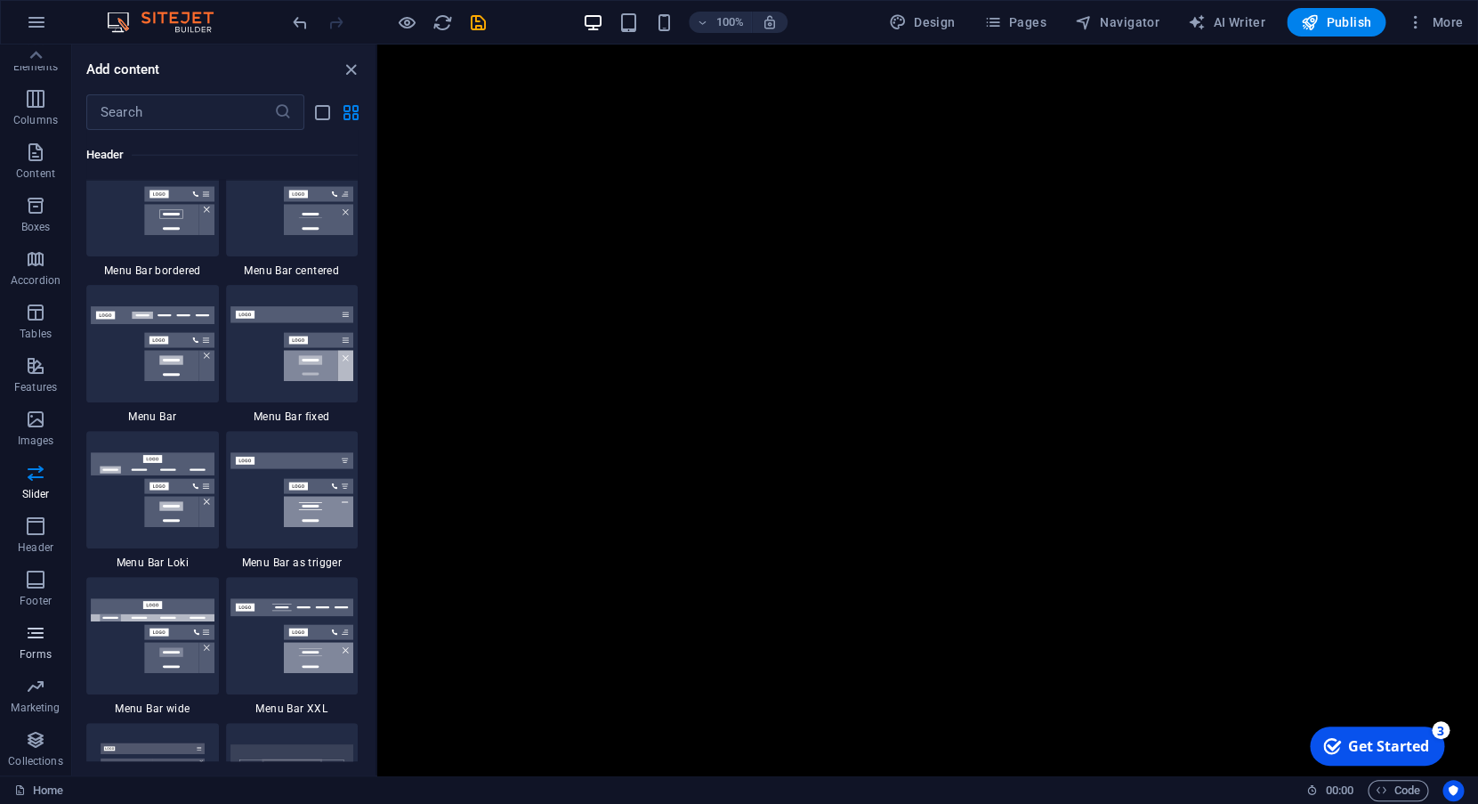
click at [34, 633] on icon "button" at bounding box center [35, 632] width 21 height 21
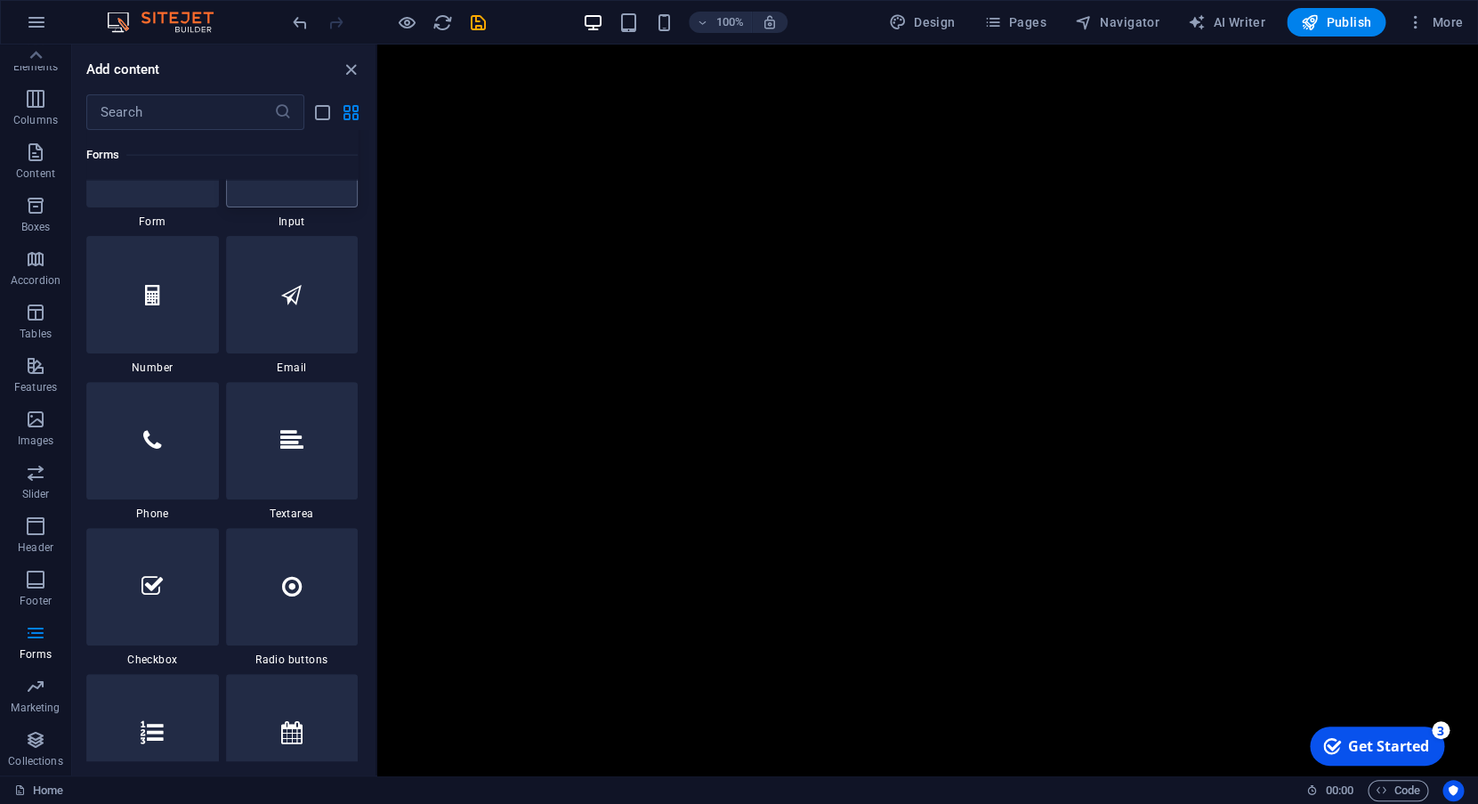
scroll to position [13518, 0]
click at [278, 213] on div at bounding box center [292, 153] width 133 height 117
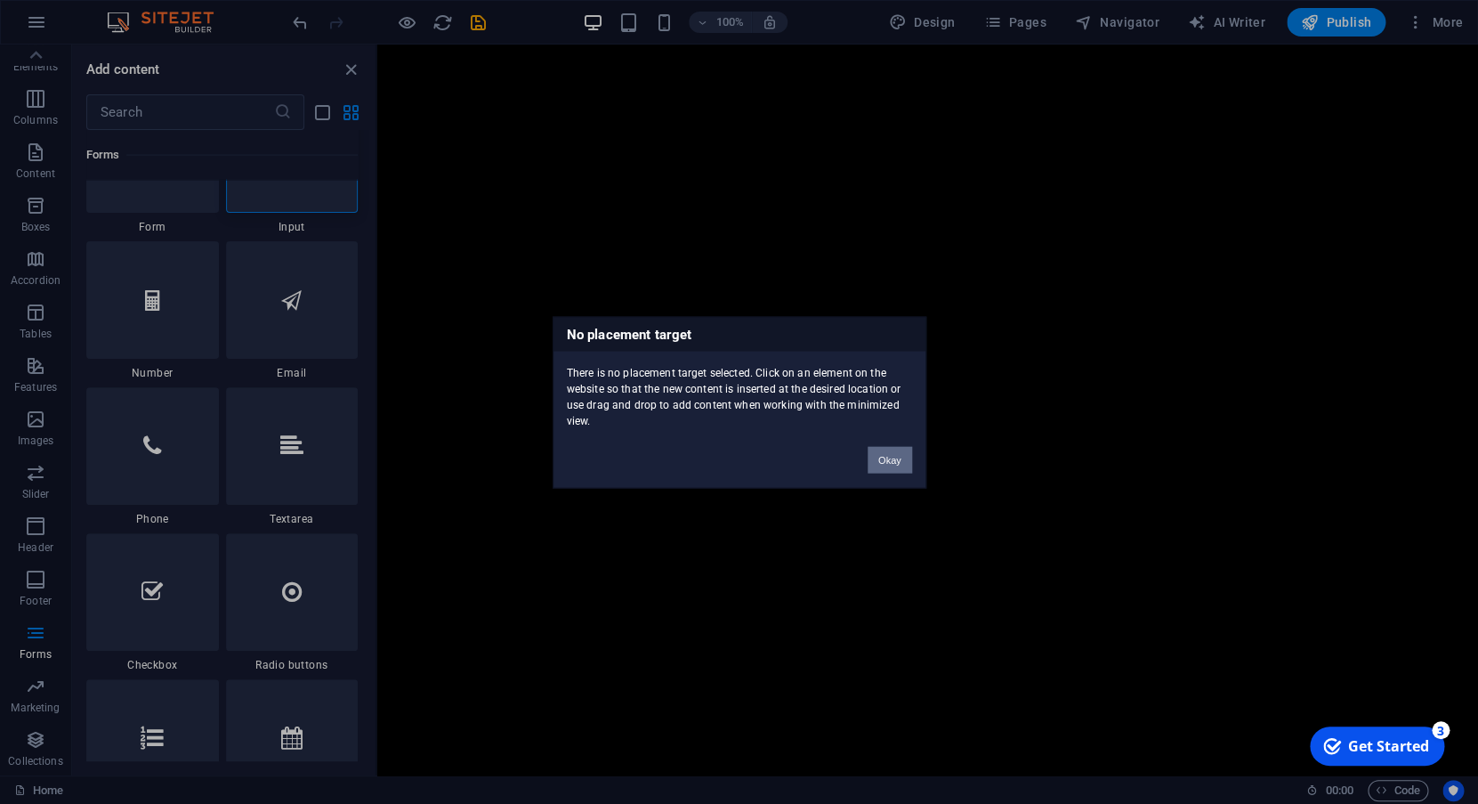
click at [879, 460] on button "Okay" at bounding box center [890, 459] width 45 height 27
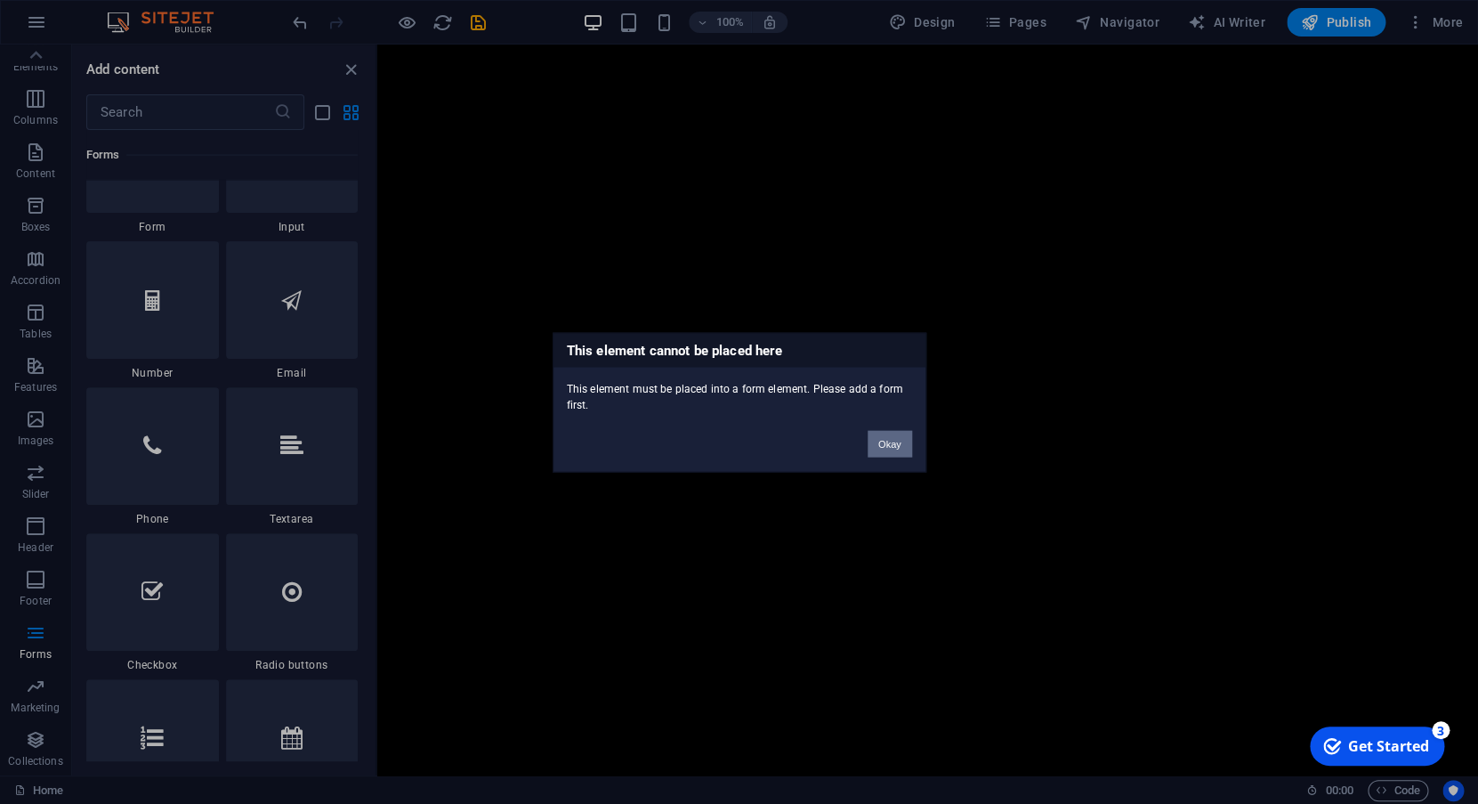
click at [878, 441] on button "Okay" at bounding box center [890, 443] width 45 height 27
click at [880, 451] on button "Okay" at bounding box center [890, 443] width 45 height 27
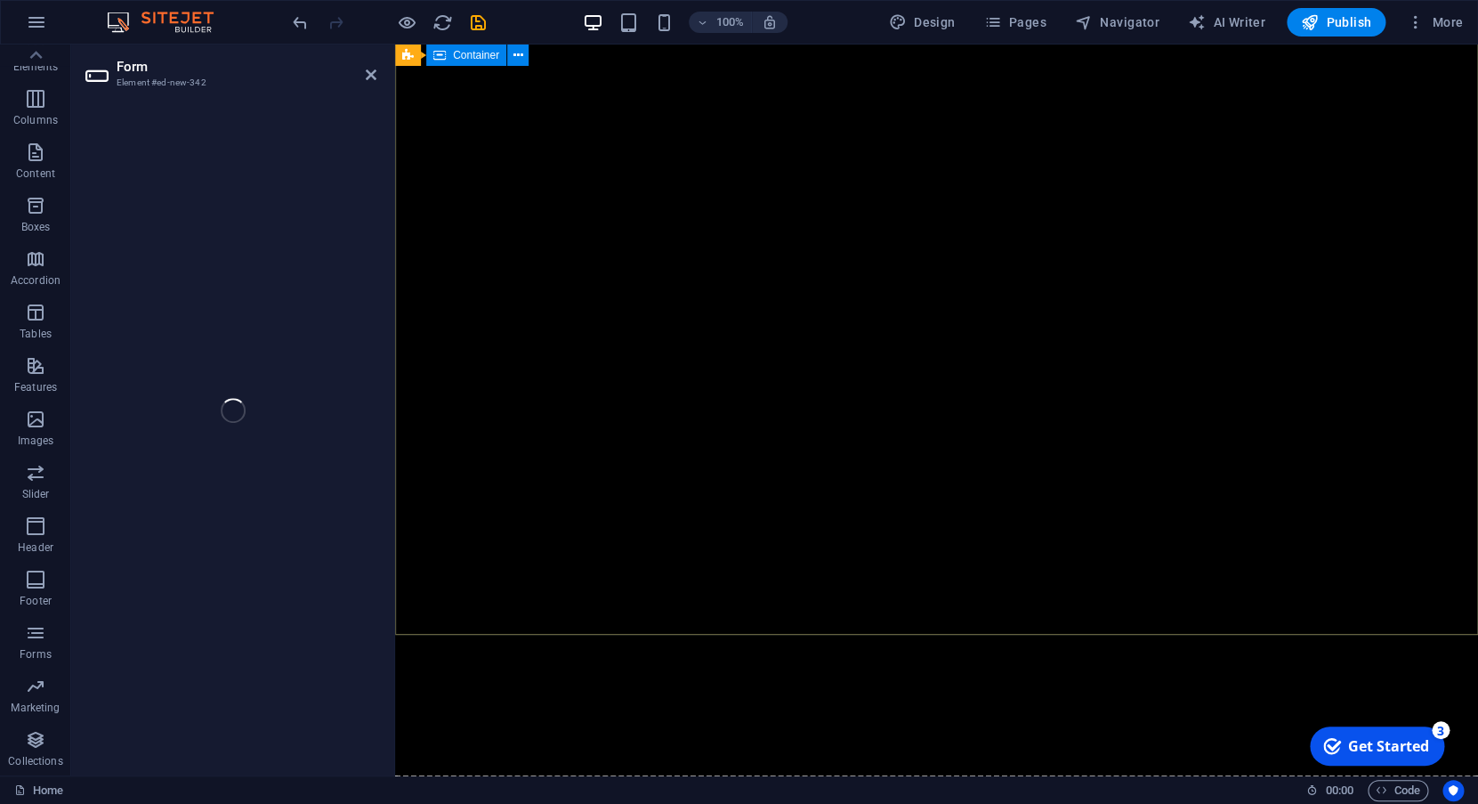
scroll to position [141, 0]
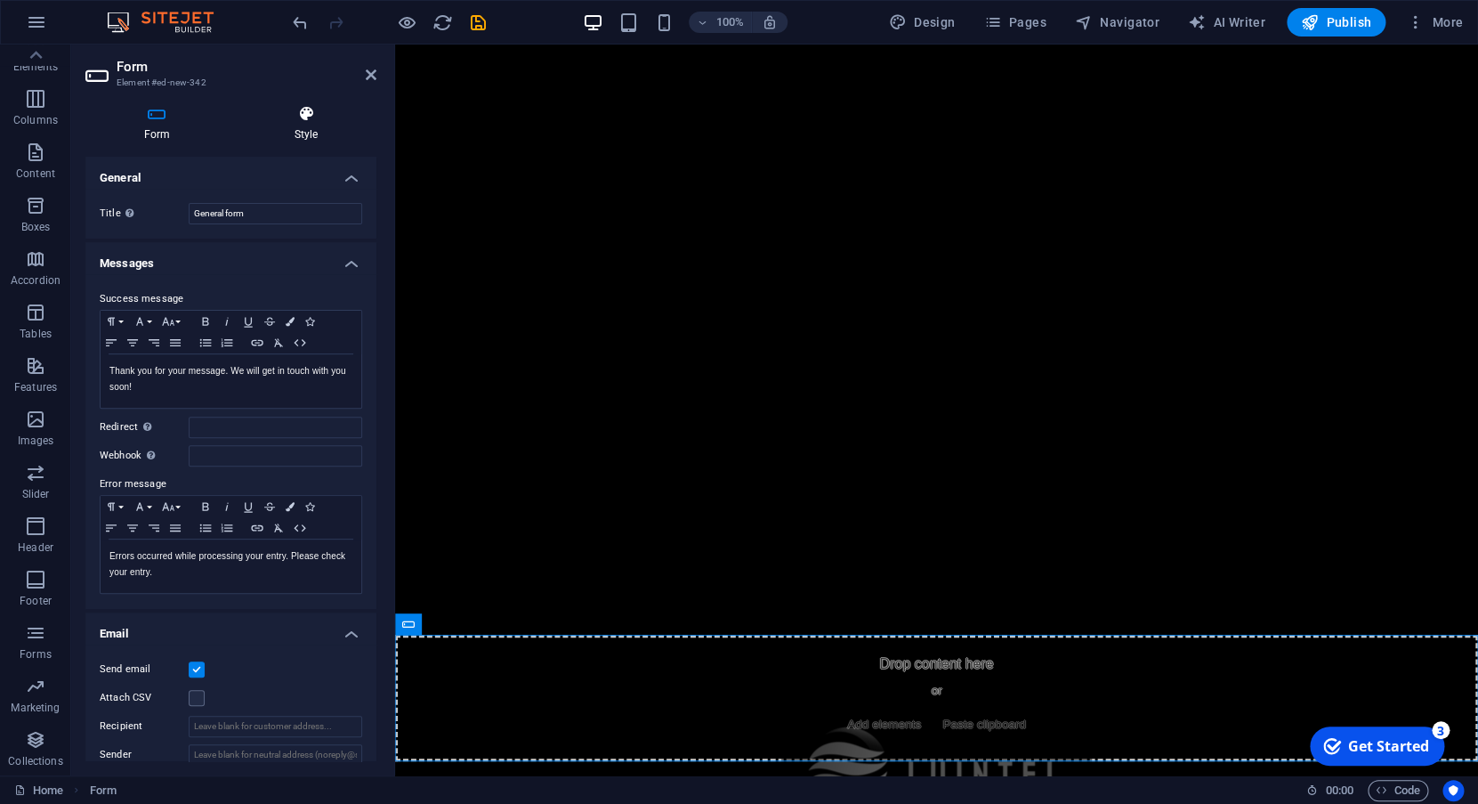
click at [296, 125] on h4 "Style" at bounding box center [306, 123] width 141 height 37
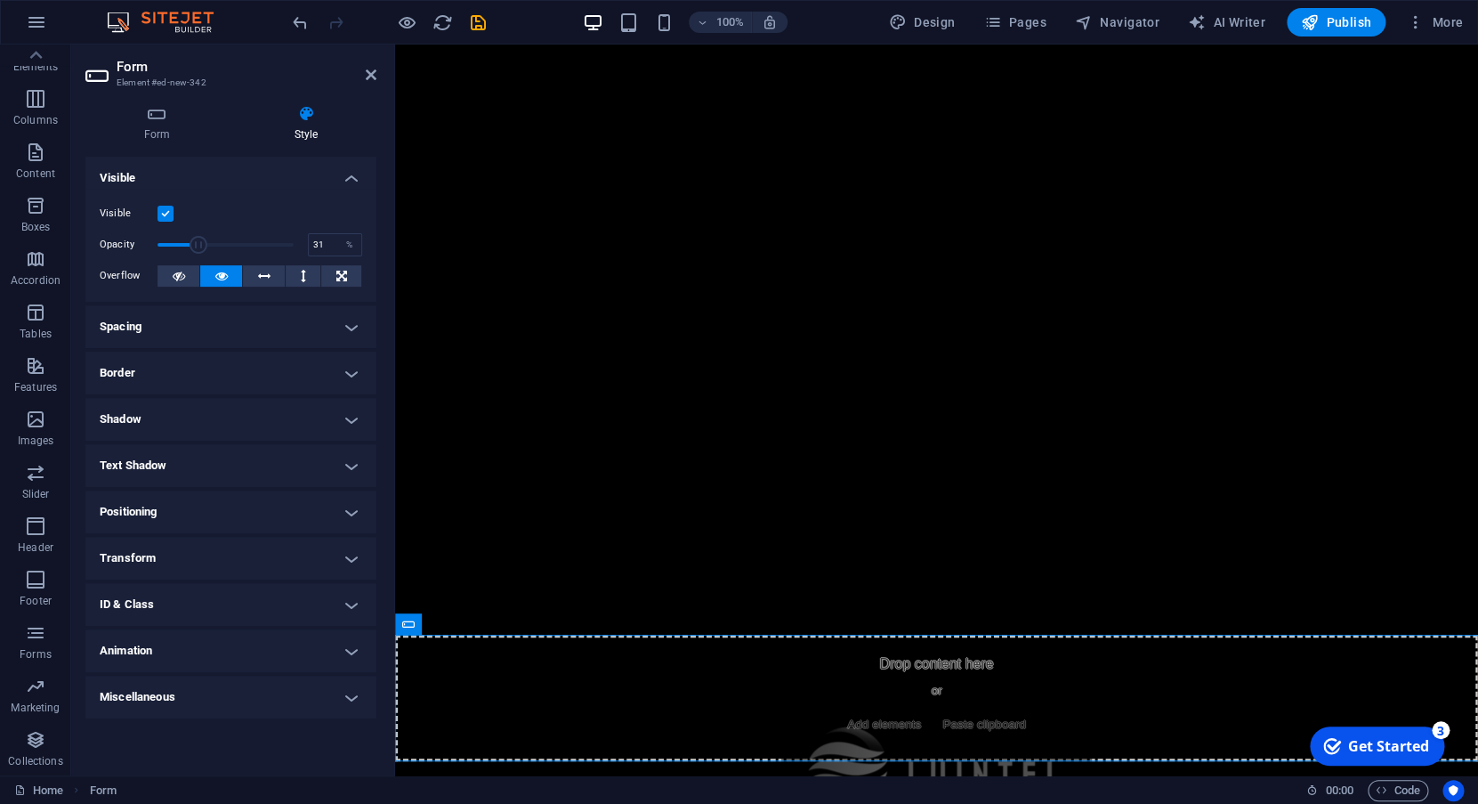
drag, startPoint x: 272, startPoint y: 244, endPoint x: 198, endPoint y: 251, distance: 74.2
click at [198, 251] on span at bounding box center [226, 244] width 136 height 27
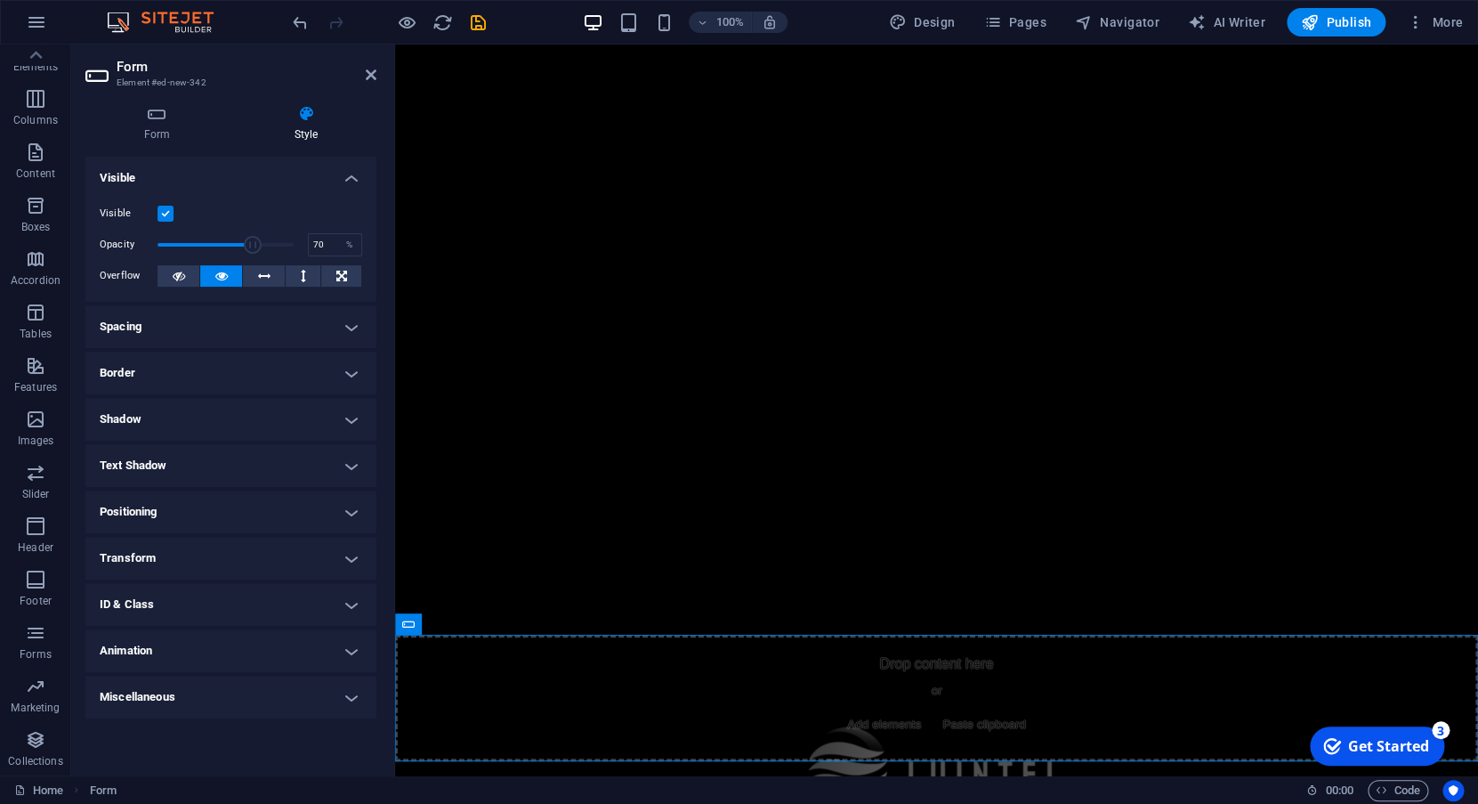
drag, startPoint x: 198, startPoint y: 251, endPoint x: 252, endPoint y: 251, distance: 53.4
click at [252, 251] on span at bounding box center [253, 245] width 18 height 18
type input "73"
click at [256, 251] on span at bounding box center [256, 245] width 18 height 18
click at [36, 641] on icon "button" at bounding box center [35, 632] width 21 height 21
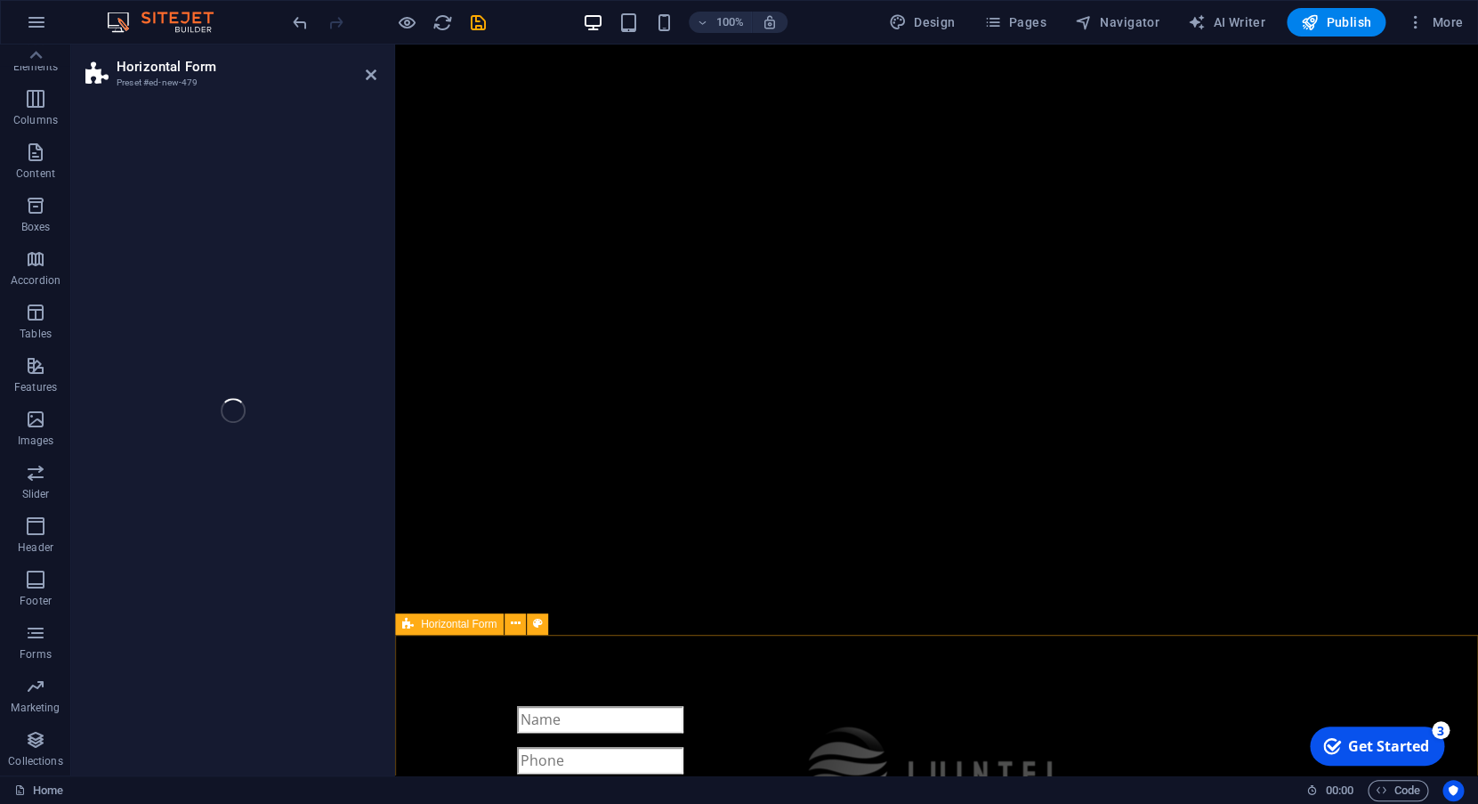
scroll to position [70, 0]
select select "rem"
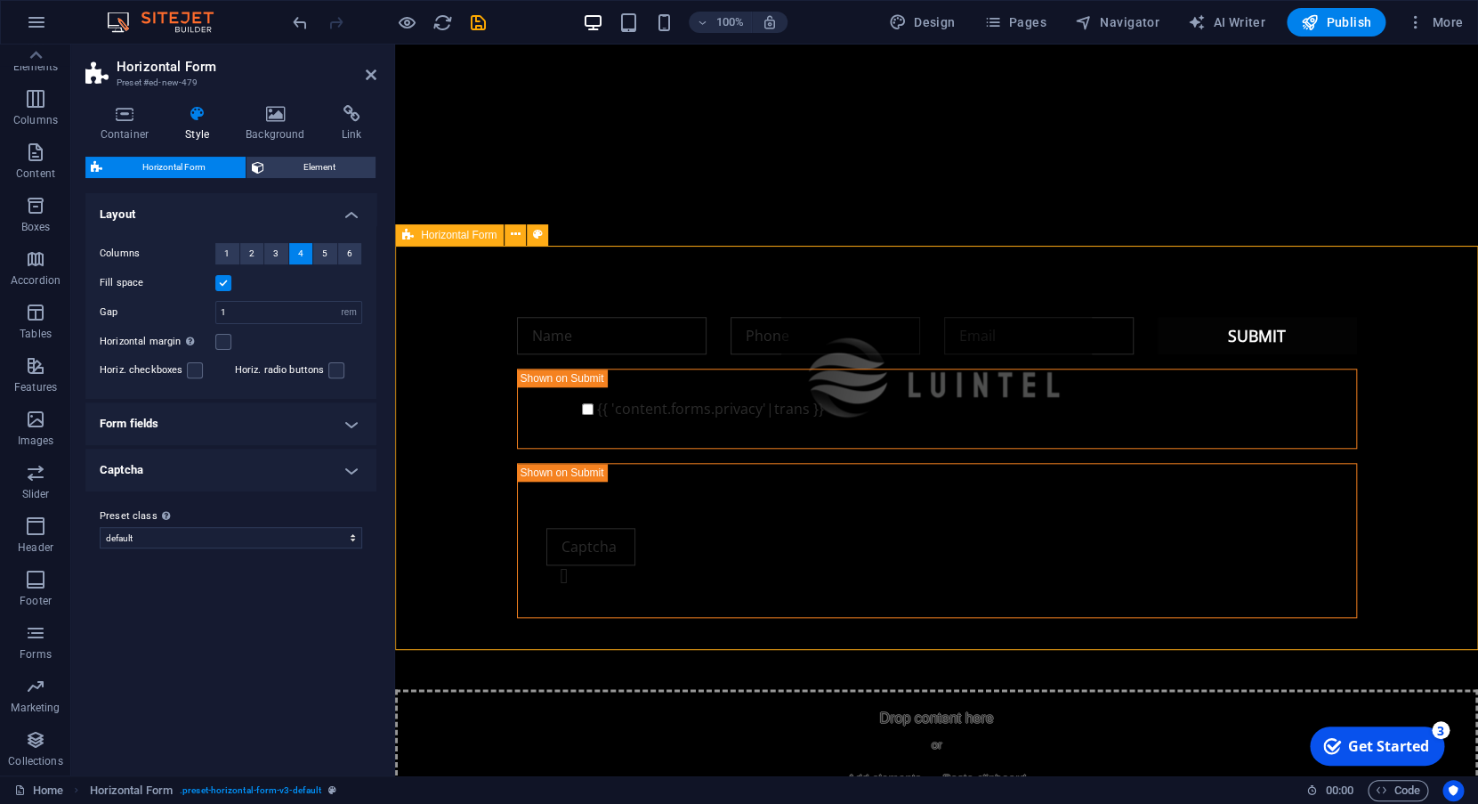
scroll to position [536, 0]
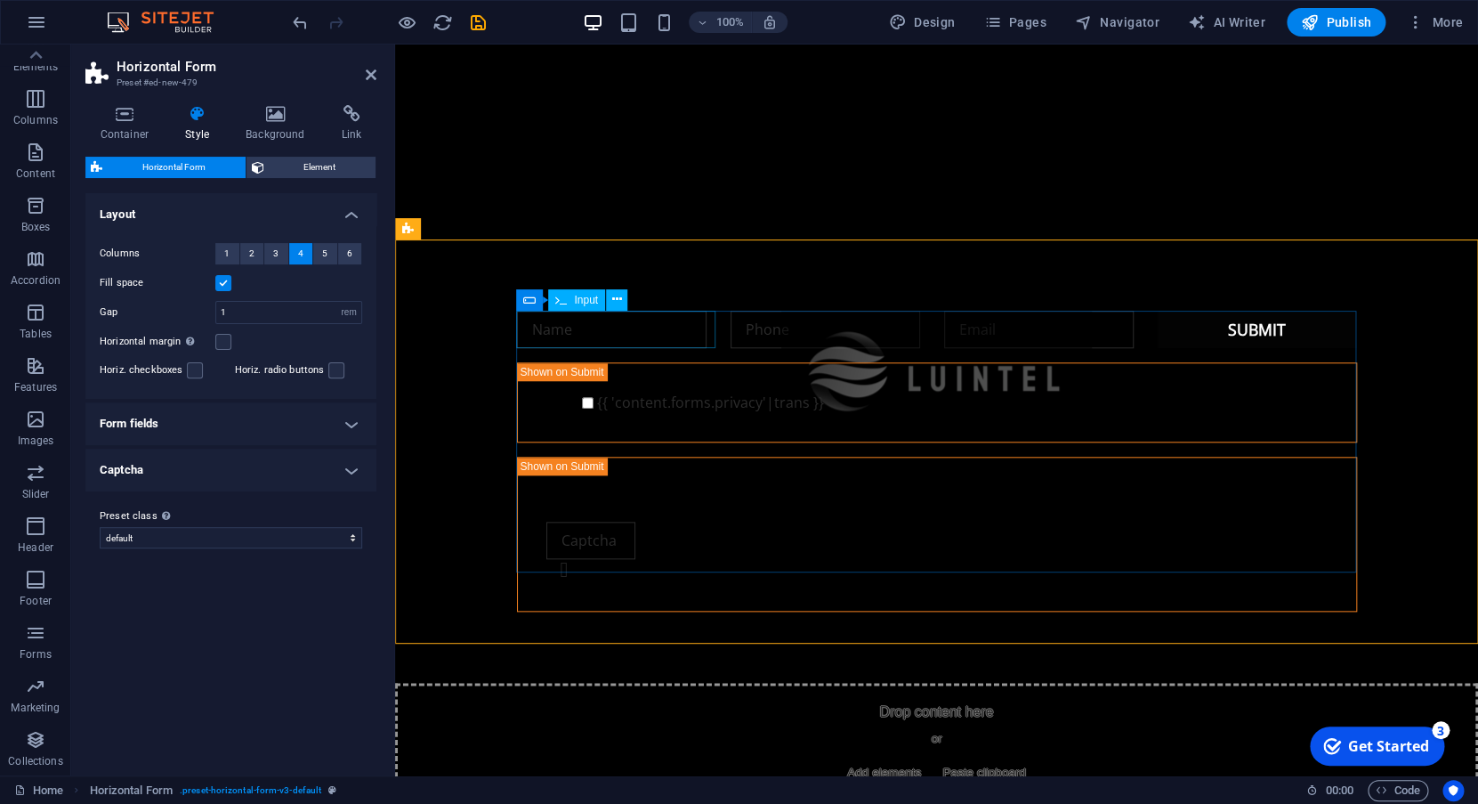
click at [588, 338] on input "text" at bounding box center [612, 329] width 190 height 37
click at [822, 320] on input "text" at bounding box center [826, 329] width 190 height 37
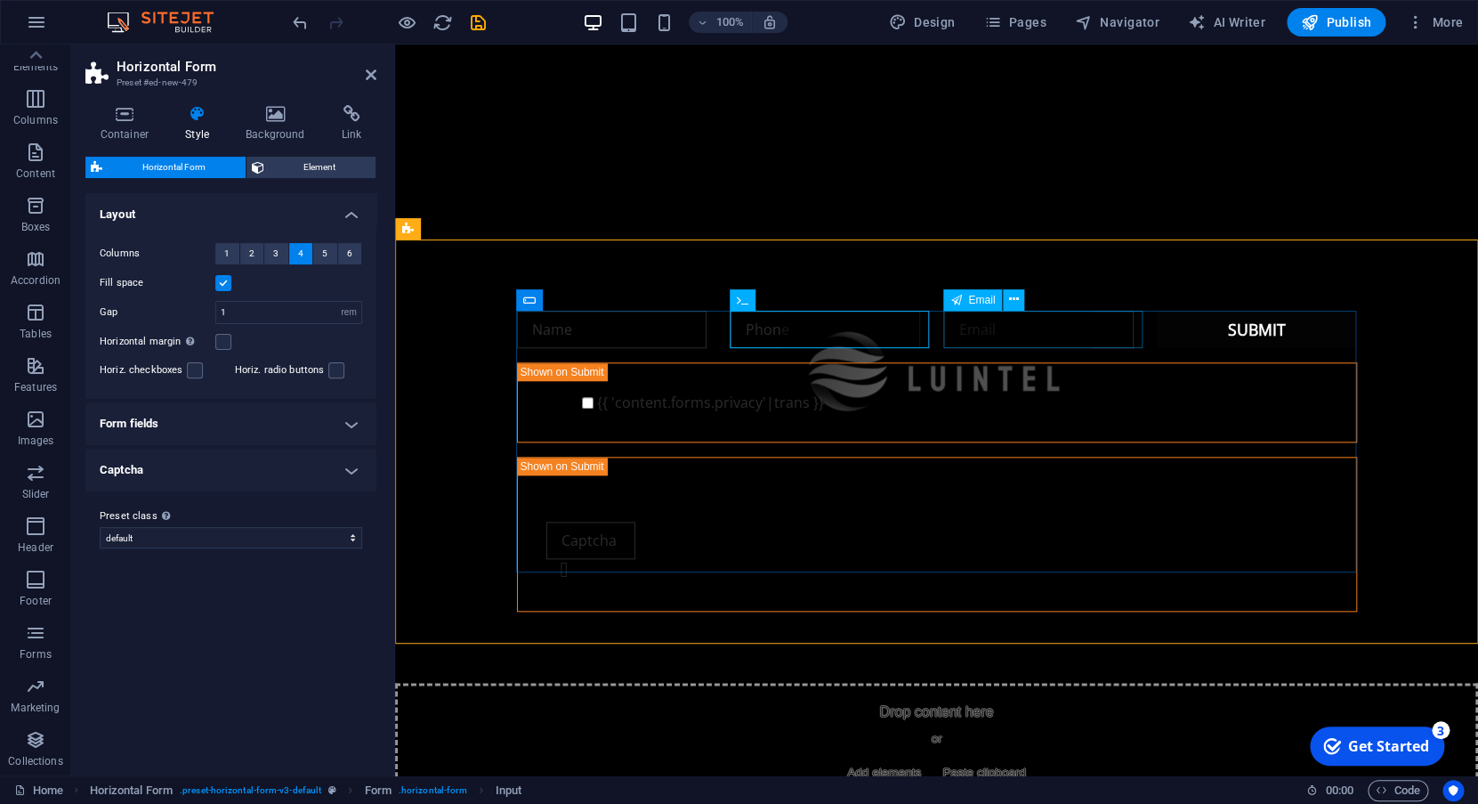
click at [1016, 318] on input "email" at bounding box center [1039, 329] width 190 height 37
click at [582, 407] on input "{{ 'content.forms.privacy'|trans }}" at bounding box center [588, 403] width 12 height 12
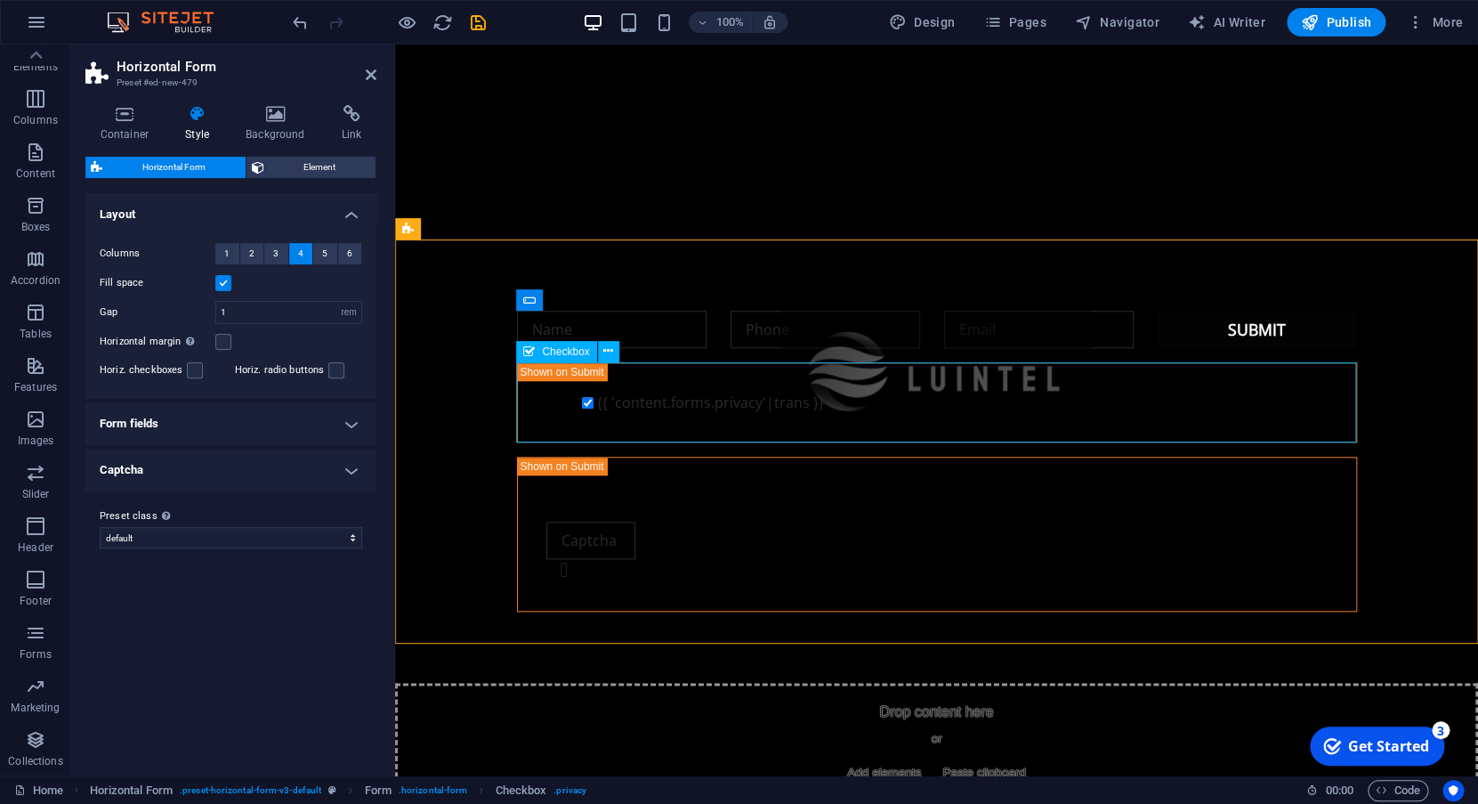
click at [582, 407] on input "{{ 'content.forms.privacy'|trans }}" at bounding box center [588, 403] width 12 height 12
checkbox input "false"
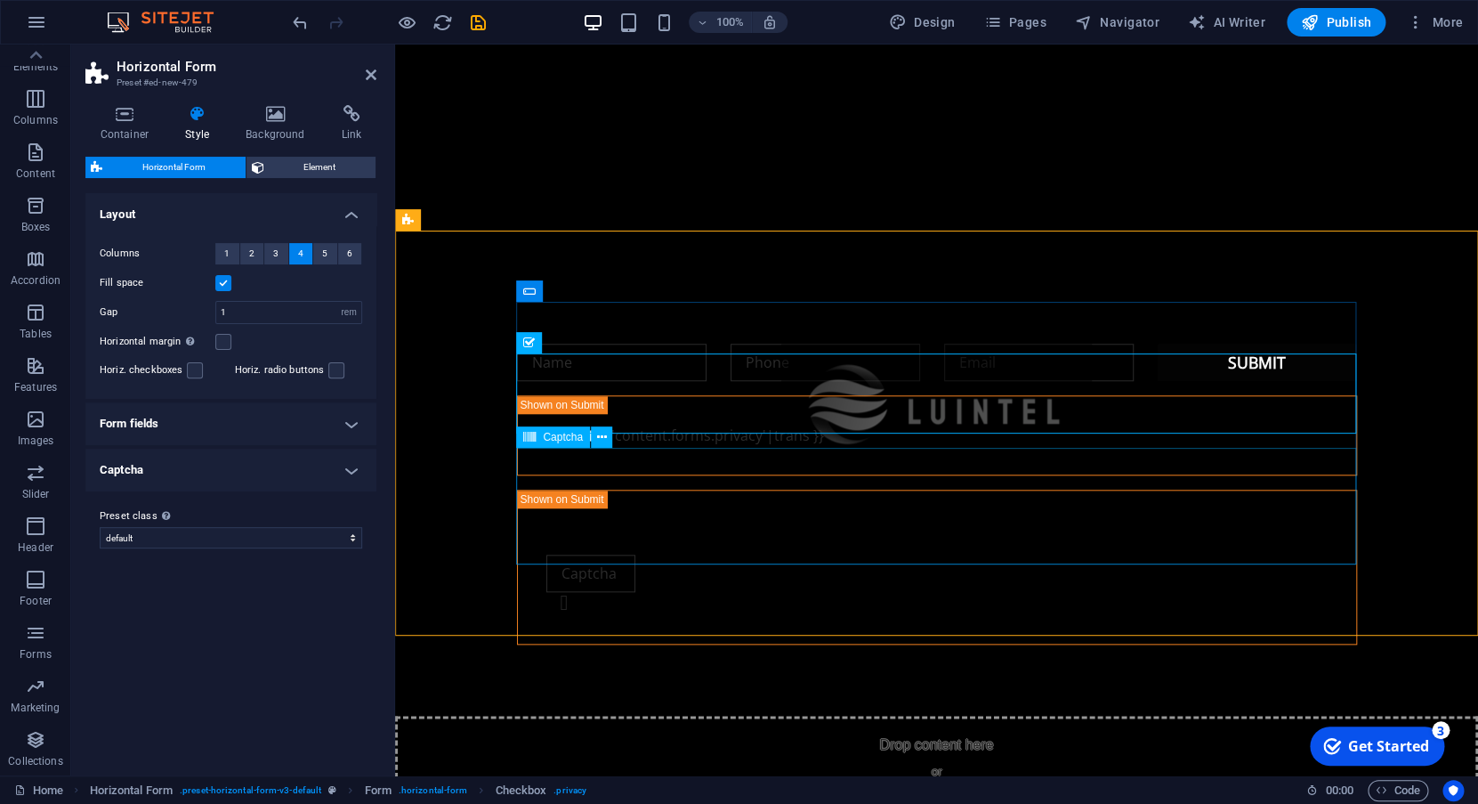
scroll to position [545, 0]
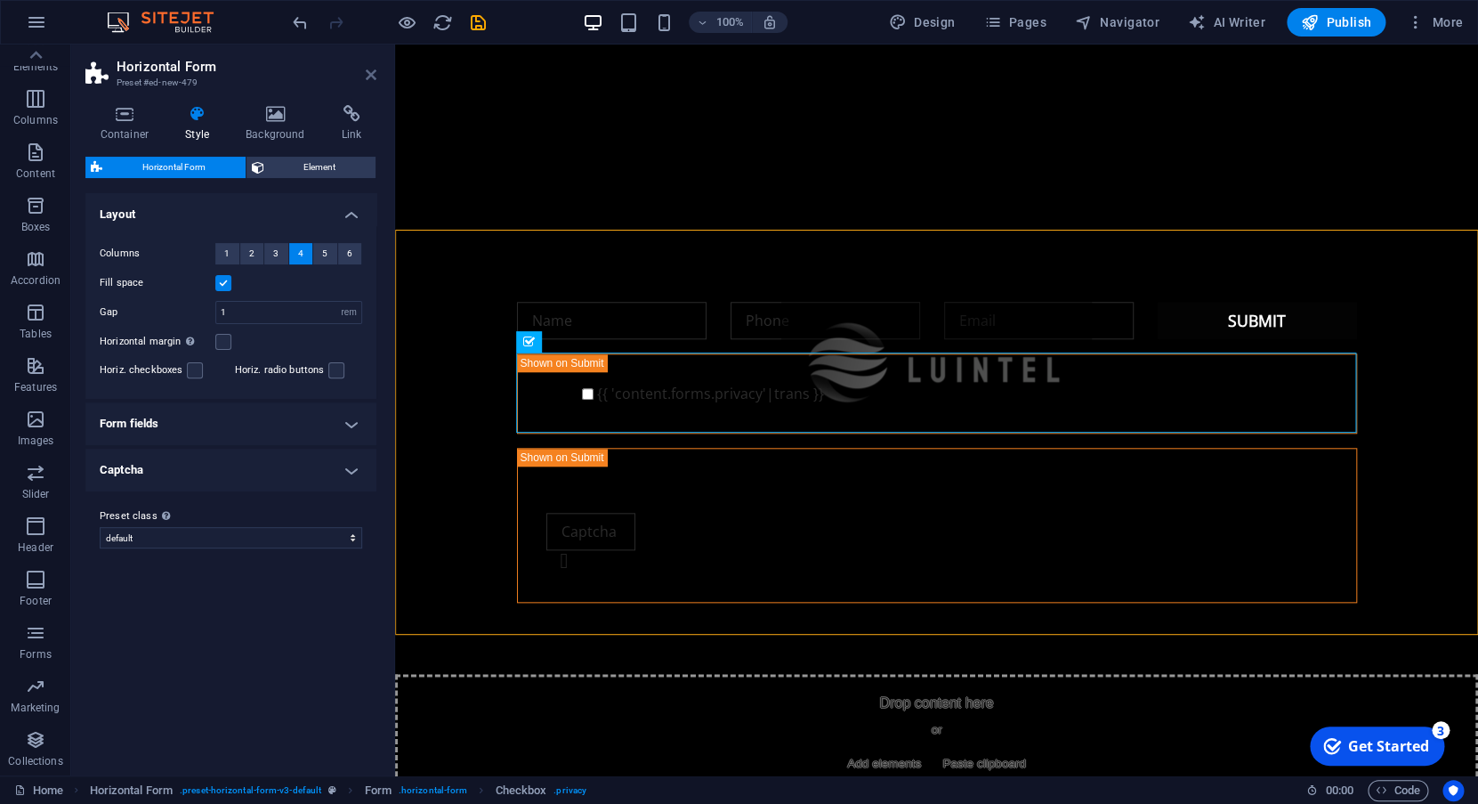
click at [368, 78] on icon at bounding box center [371, 75] width 11 height 14
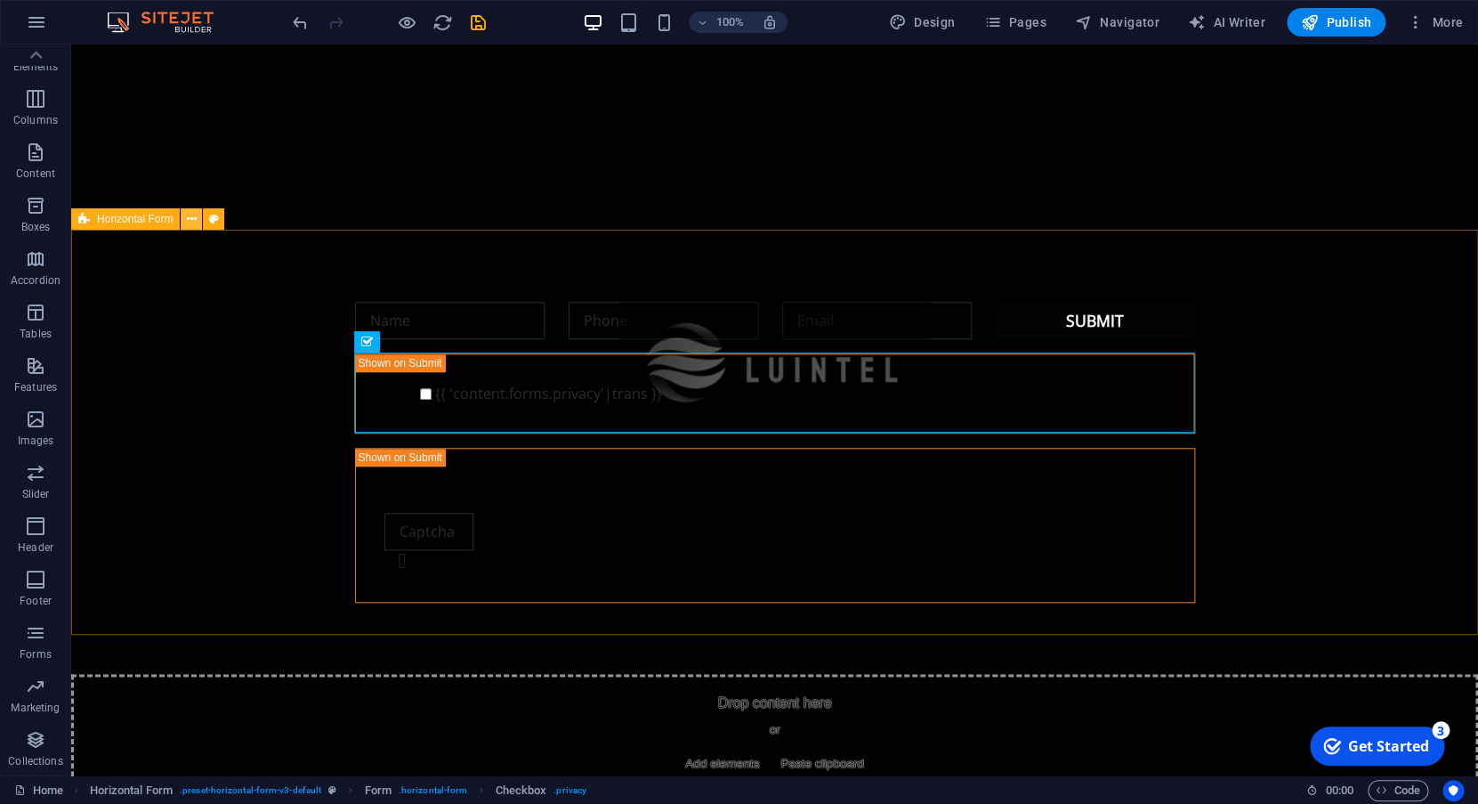
click at [190, 223] on icon at bounding box center [192, 219] width 10 height 19
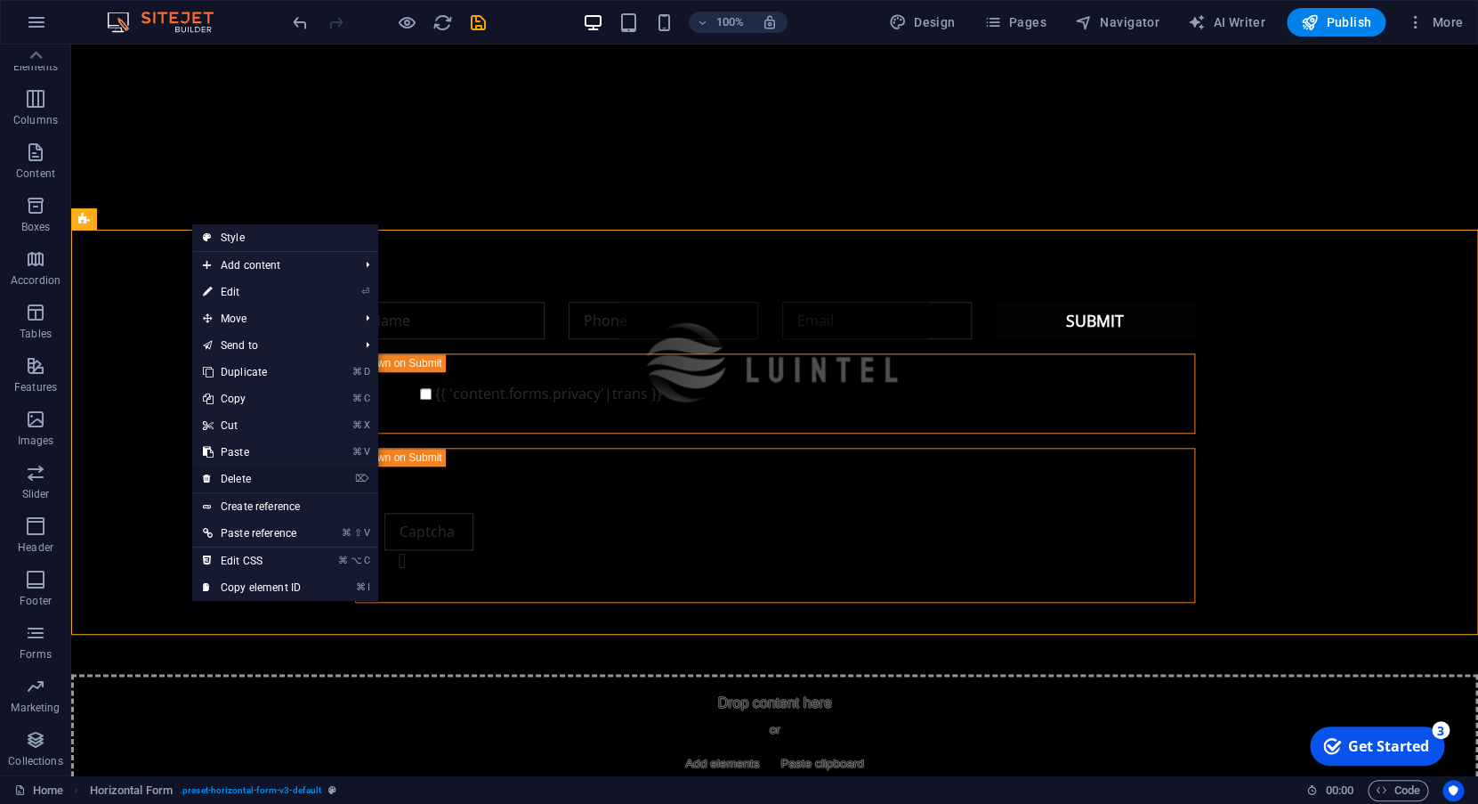
click at [256, 476] on link "⌦ Delete" at bounding box center [251, 478] width 119 height 27
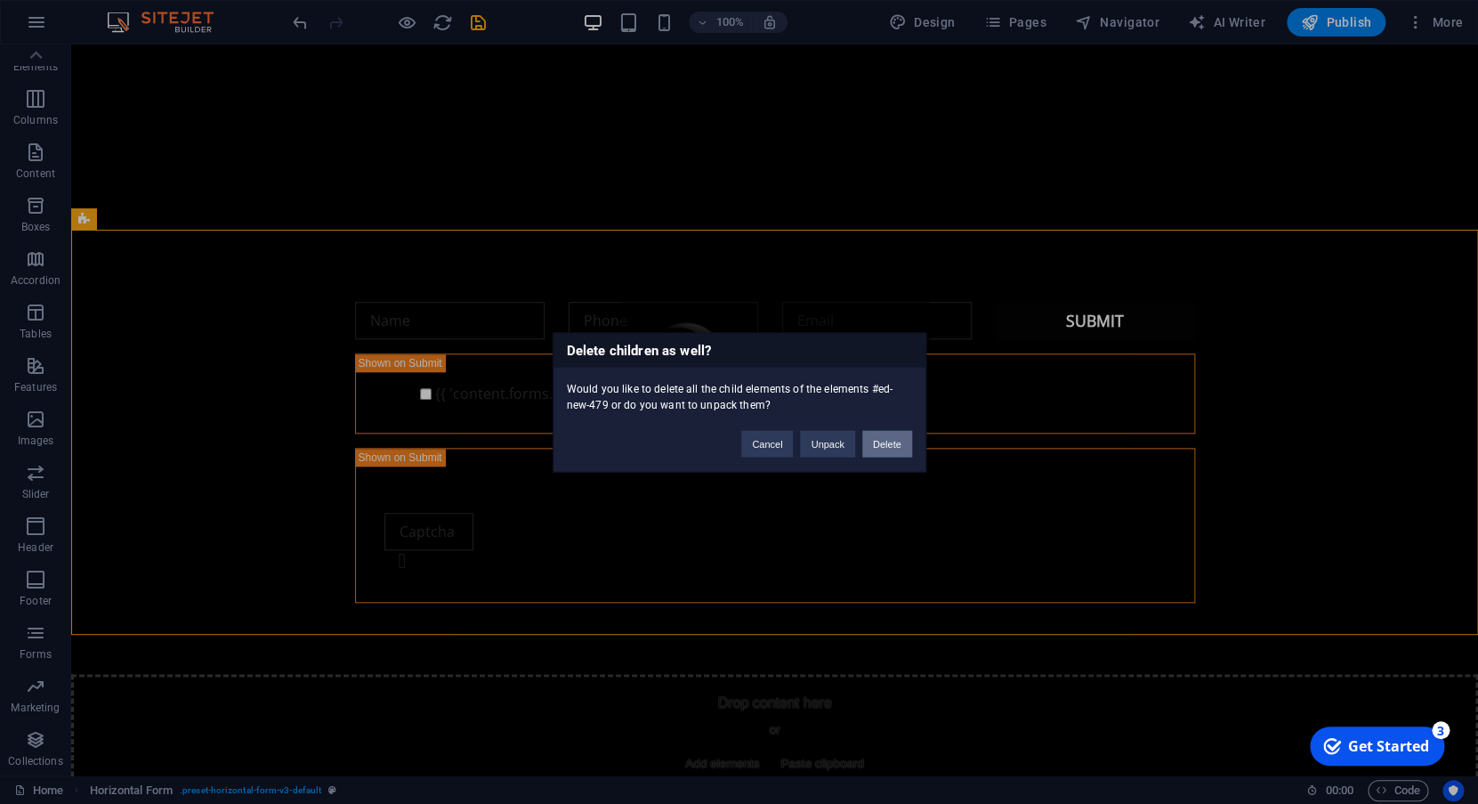
click at [888, 447] on button "Delete" at bounding box center [887, 443] width 50 height 27
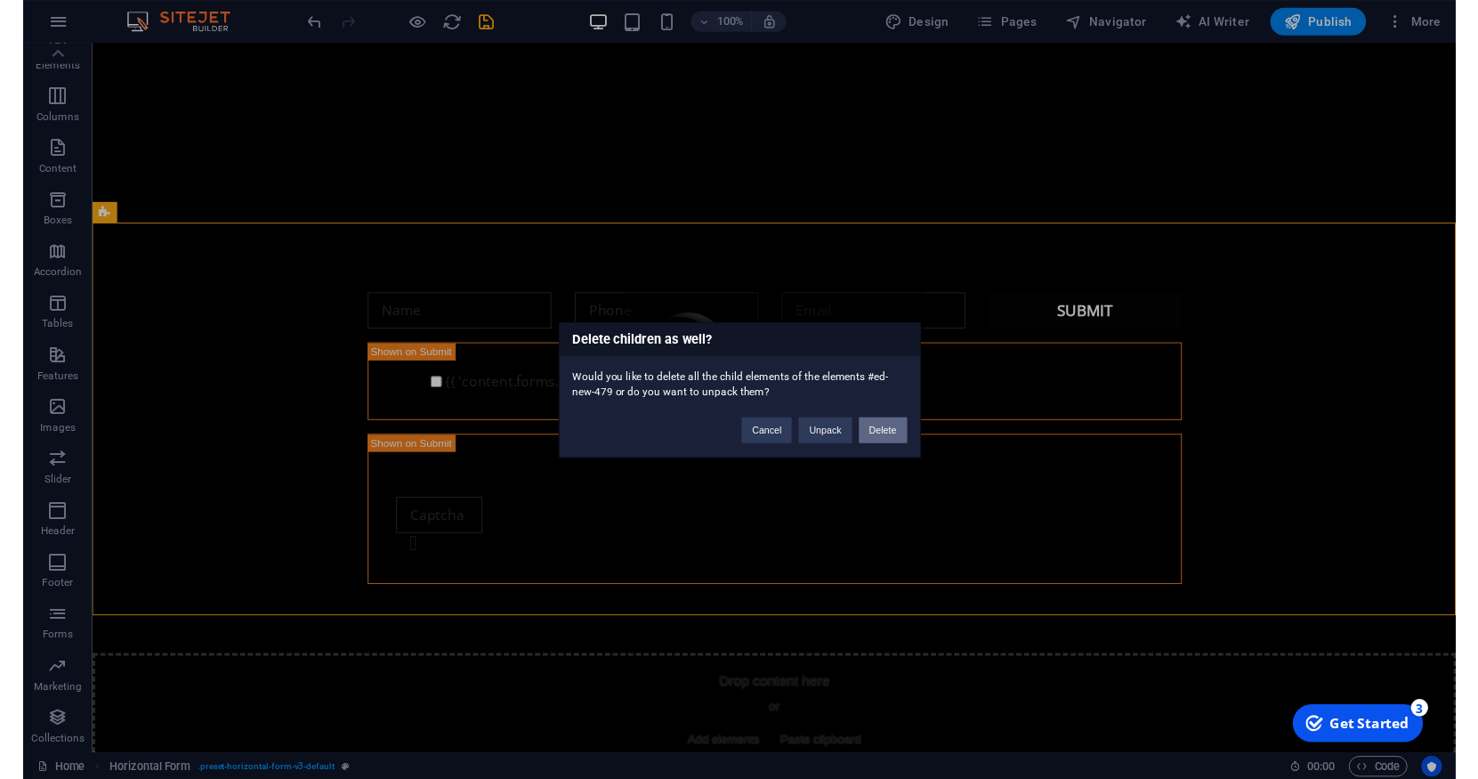
scroll to position [141, 0]
